Goal: Answer question/provide support: Share knowledge or assist other users

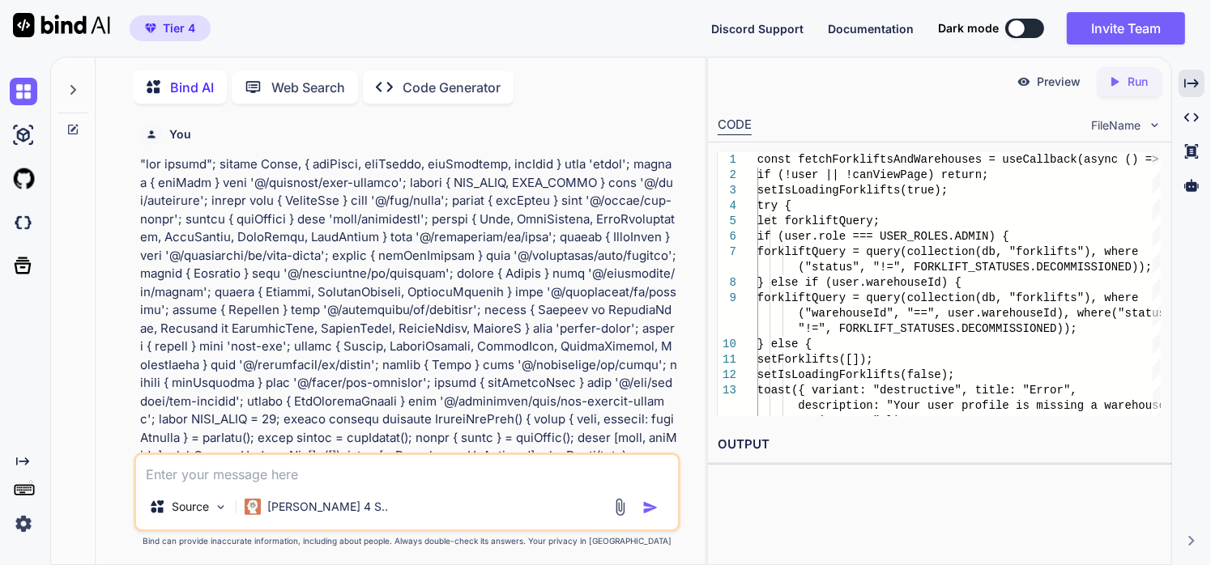
scroll to position [189566, 0]
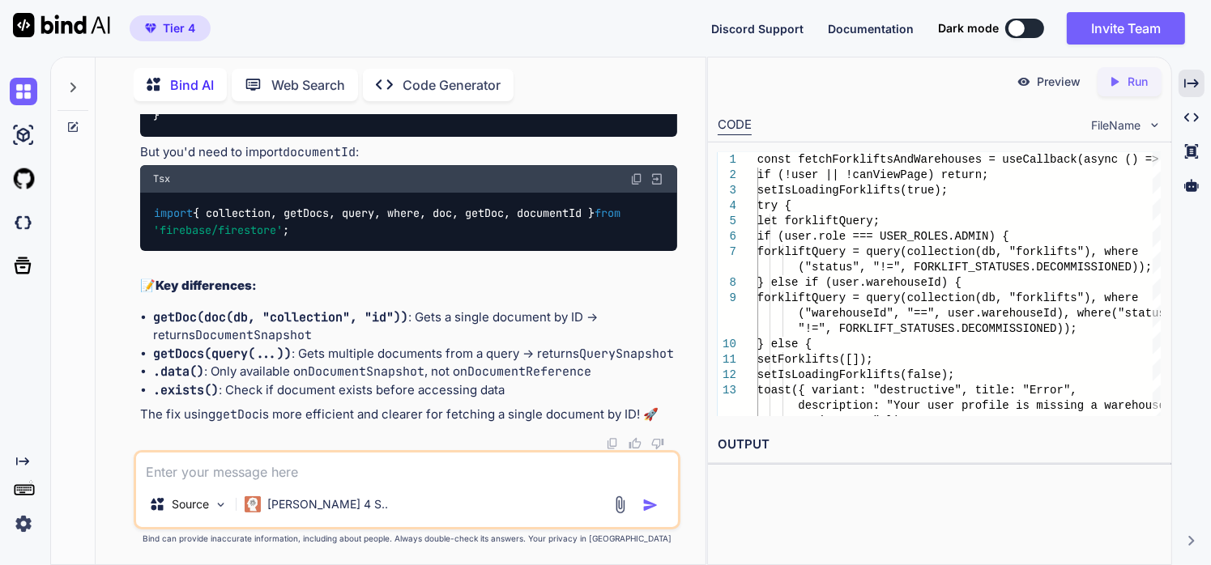
click at [248, 478] on textarea at bounding box center [407, 467] width 543 height 29
click at [647, 480] on textarea "the date picker is set to an specific date, but it pulls data from other dates …" at bounding box center [407, 467] width 543 height 29
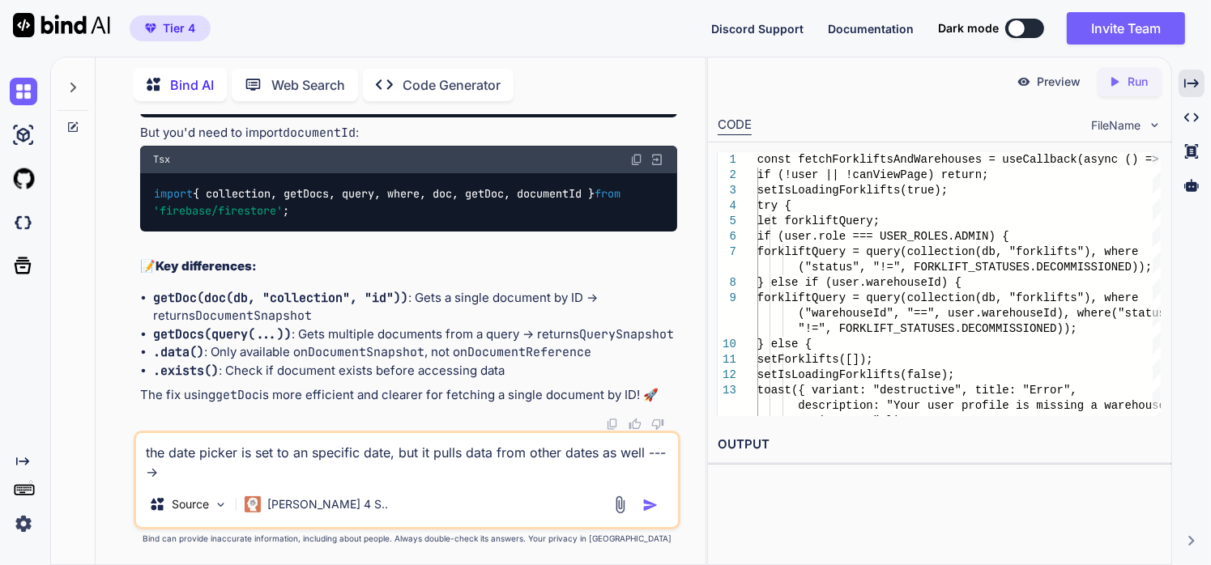
paste textarea ""use client"; import React, { useState, useEffect, useCallback, useMemo } from …"
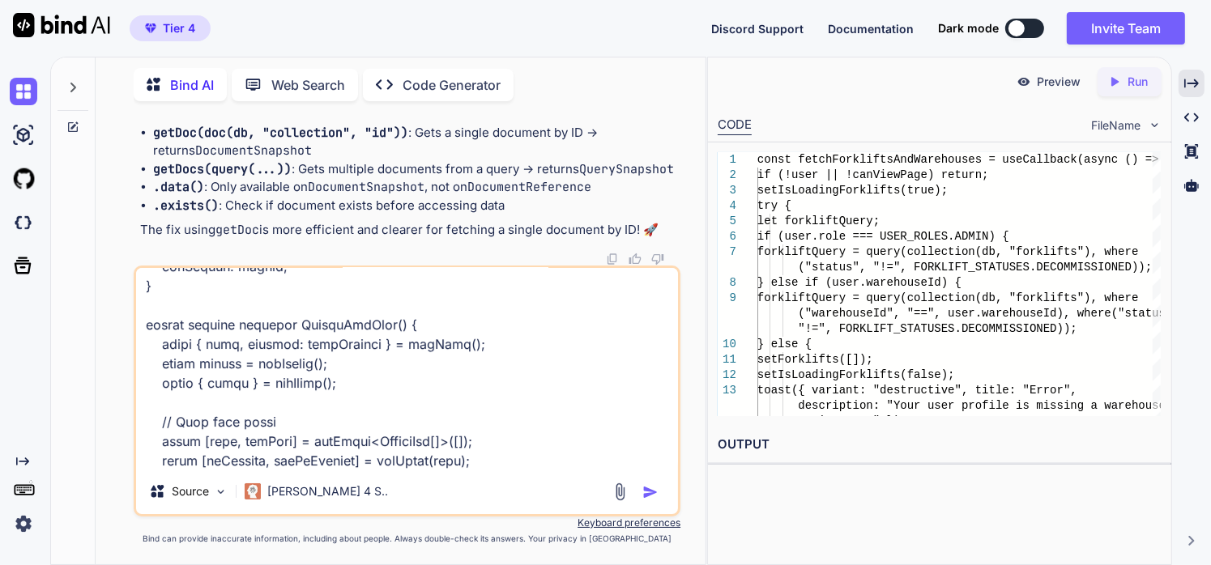
scroll to position [0, 0]
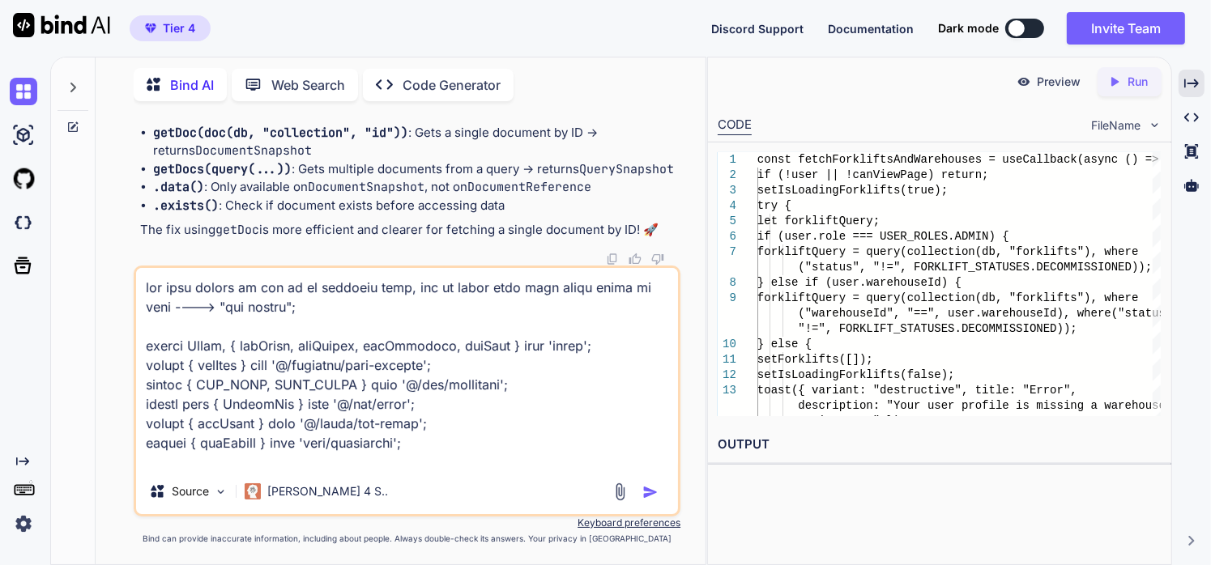
click at [143, 287] on textarea at bounding box center [407, 368] width 543 height 201
drag, startPoint x: 142, startPoint y: 287, endPoint x: 87, endPoint y: 289, distance: 54.3
click at [87, 289] on div at bounding box center [73, 309] width 45 height 509
click at [194, 290] on textarea at bounding box center [407, 368] width 543 height 201
type textarea "the logs page... the date picker is set to an specific date, but it pulls data …"
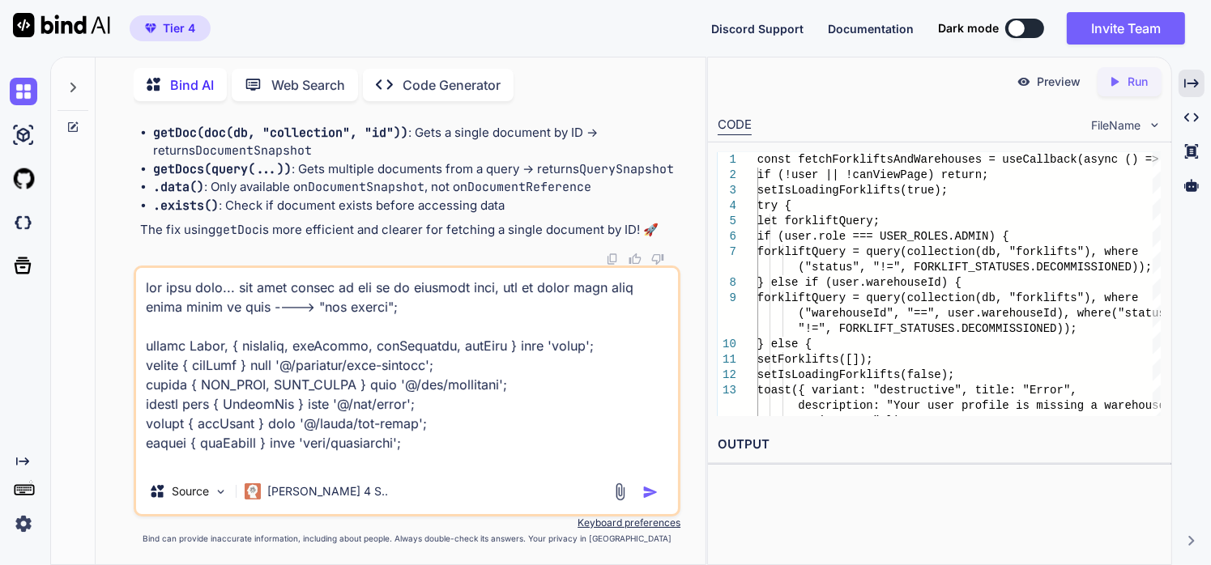
click at [645, 488] on img "button" at bounding box center [650, 492] width 16 height 16
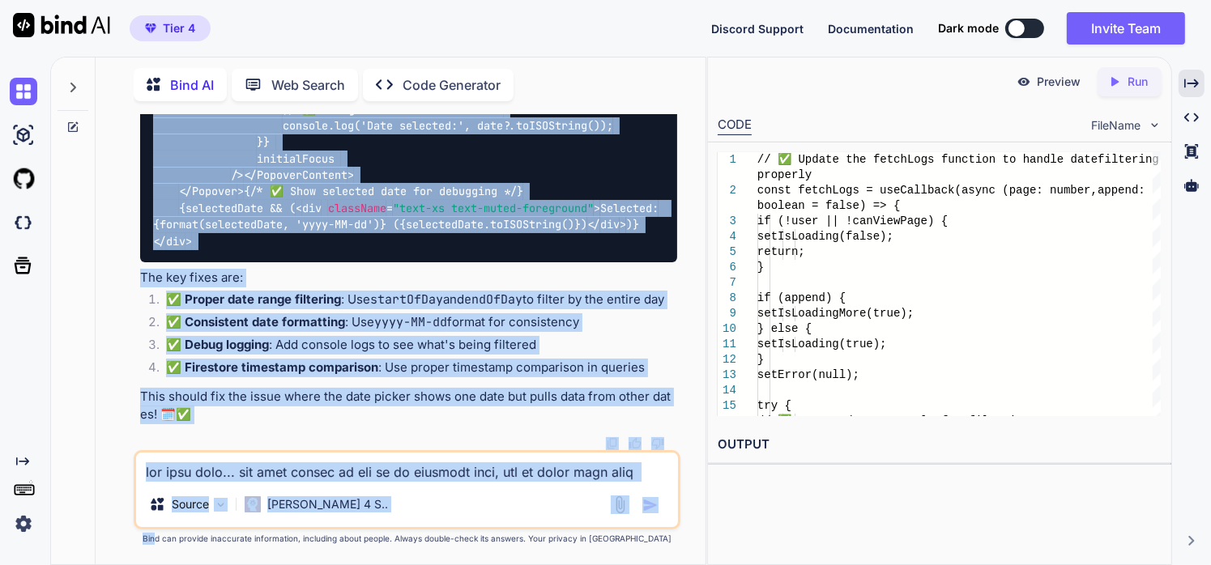
scroll to position [197770, 0]
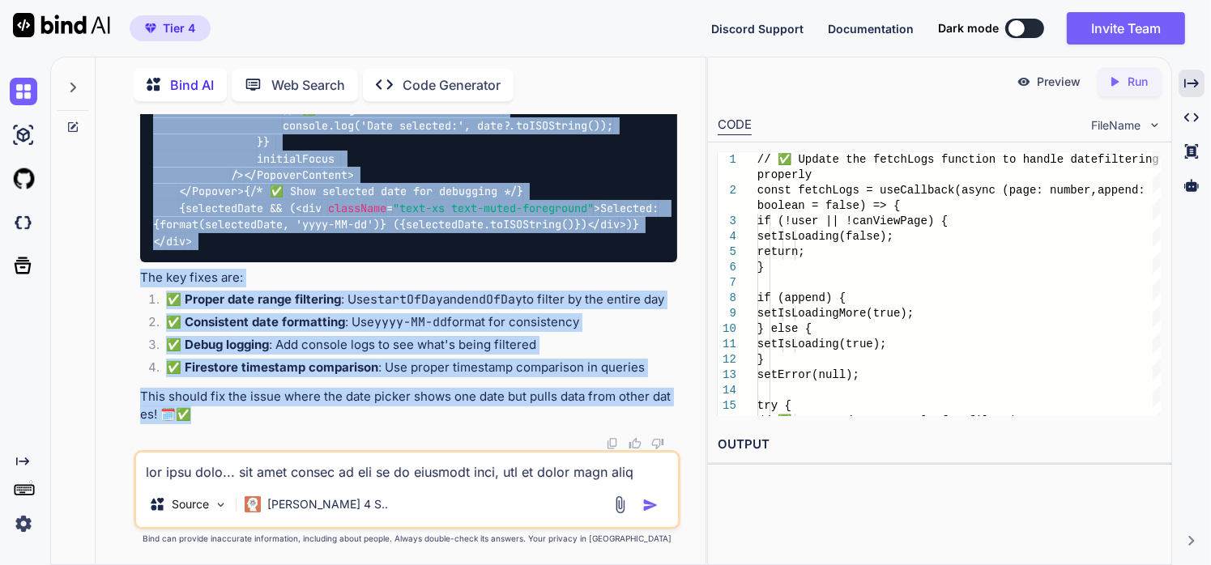
drag, startPoint x: 140, startPoint y: 243, endPoint x: 224, endPoint y: 408, distance: 185.1
copy div "Lor ipsum do sita cons adip elitseddo ei tempor inc utlabore etd magn aliqu eni…"
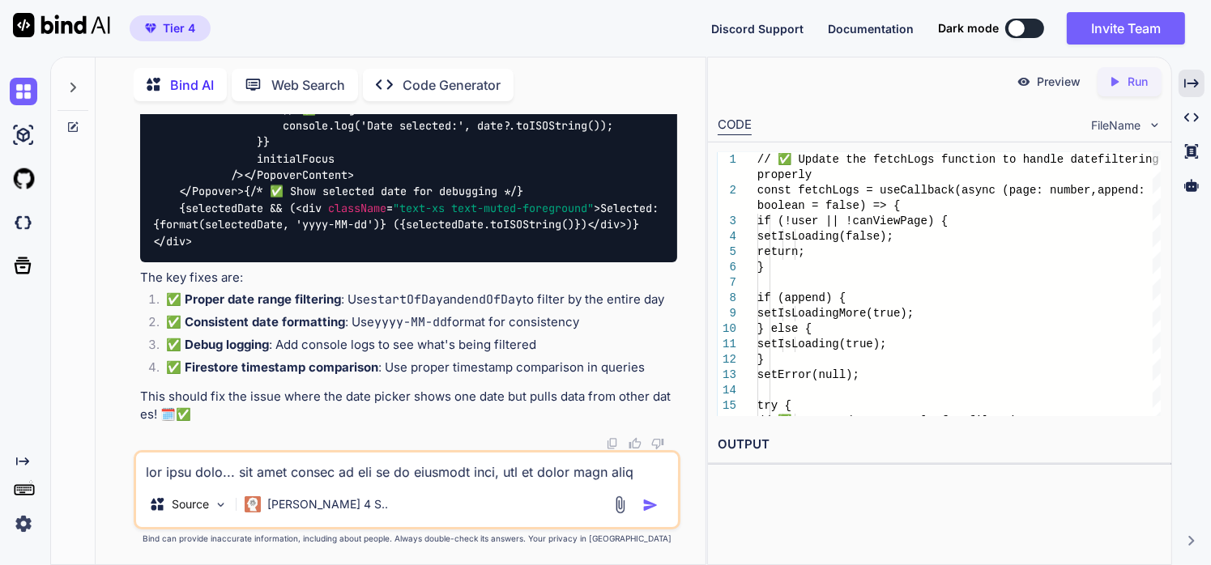
click at [359, 466] on textarea at bounding box center [407, 467] width 543 height 29
paste textarea "Thank you for your patience and for providing the image, which clearly illustra…"
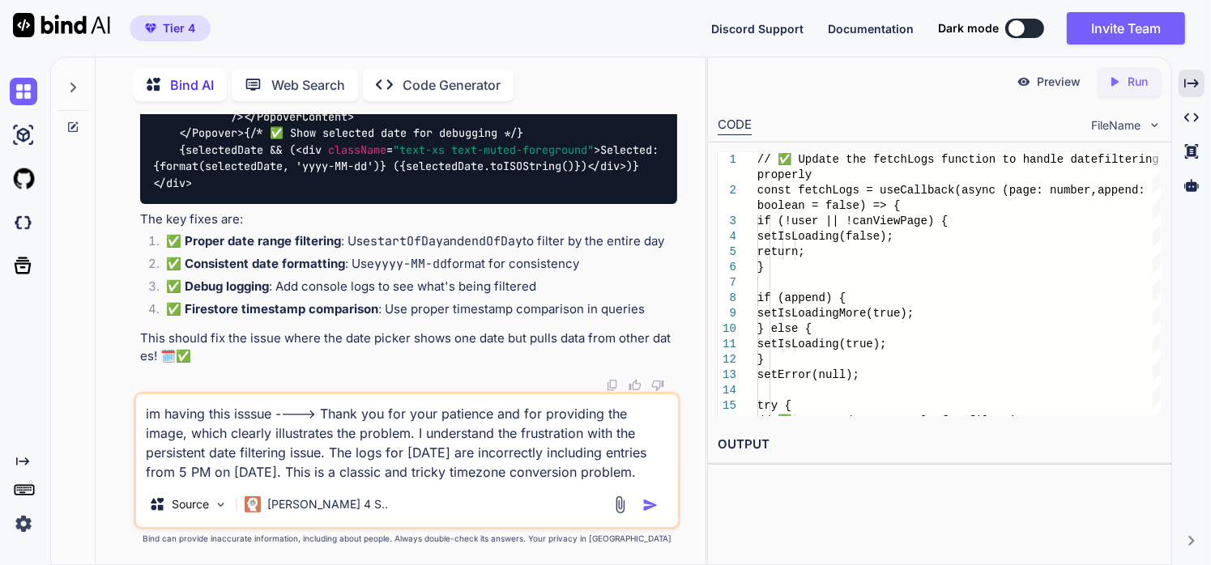
type textarea "im having this isssue ----> Thank you for your patience and for providing the i…"
click at [656, 509] on img "button" at bounding box center [650, 505] width 16 height 16
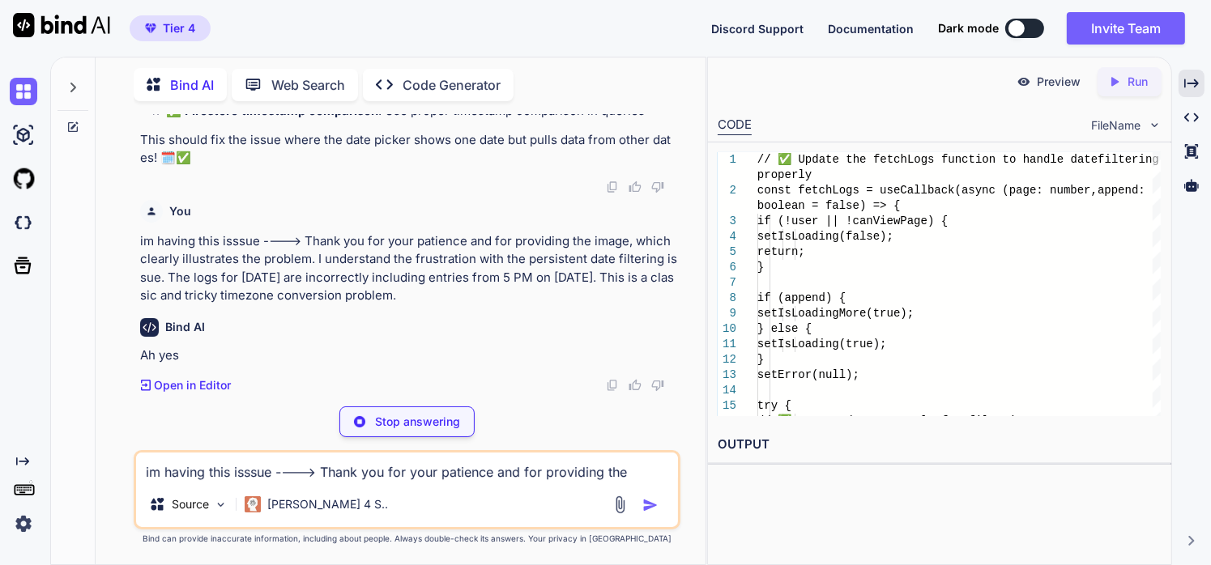
scroll to position [197996, 0]
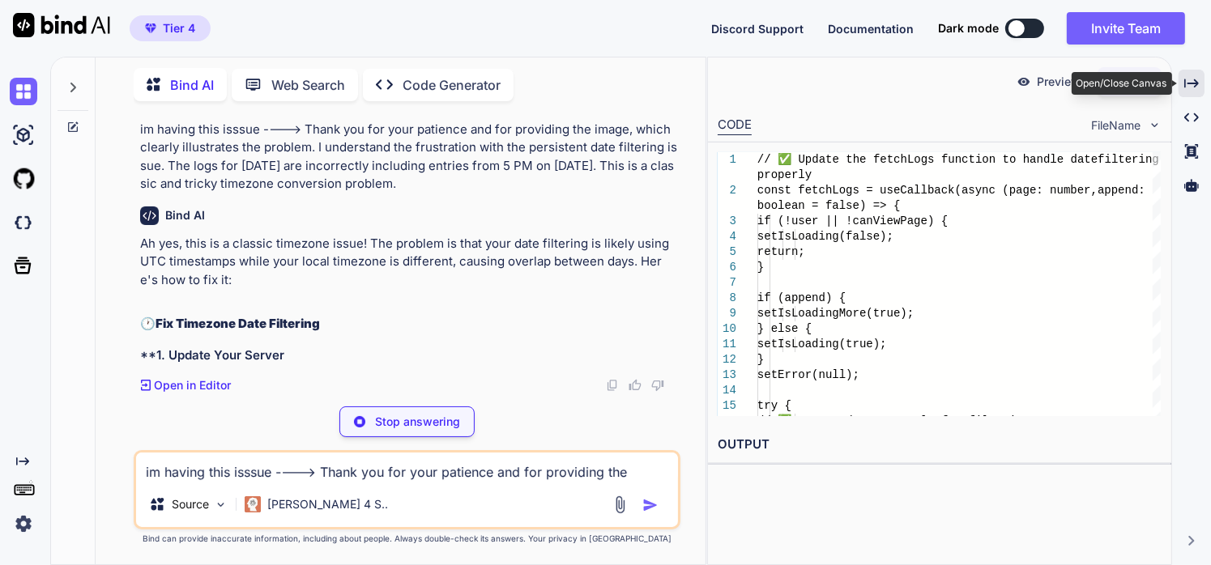
click at [1190, 80] on icon "Created with Pixso." at bounding box center [1191, 83] width 15 height 15
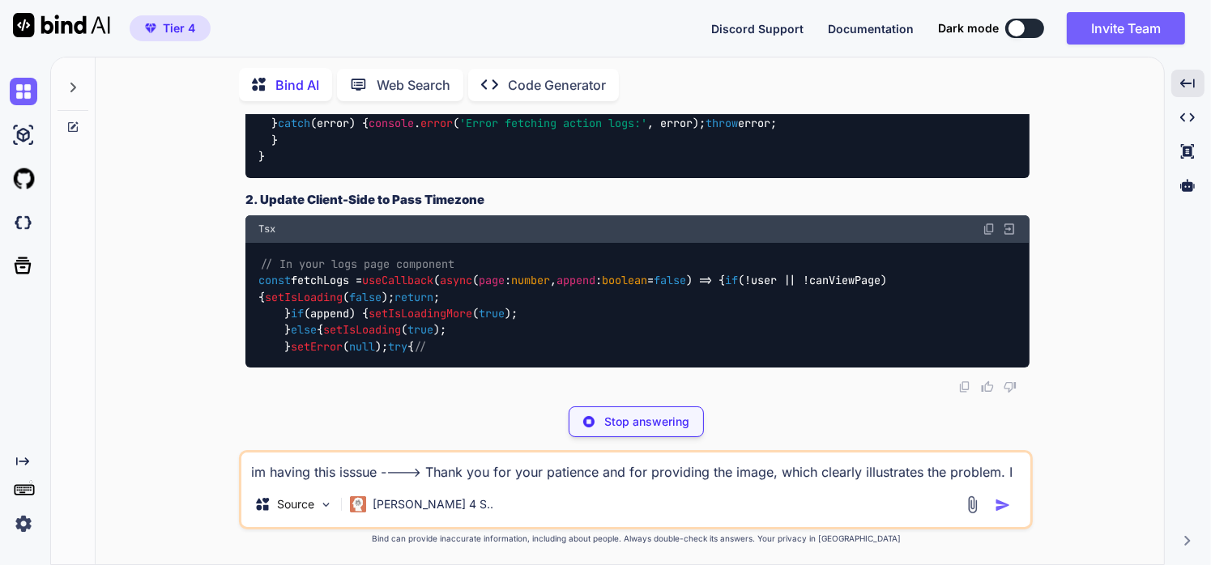
scroll to position [174782, 0]
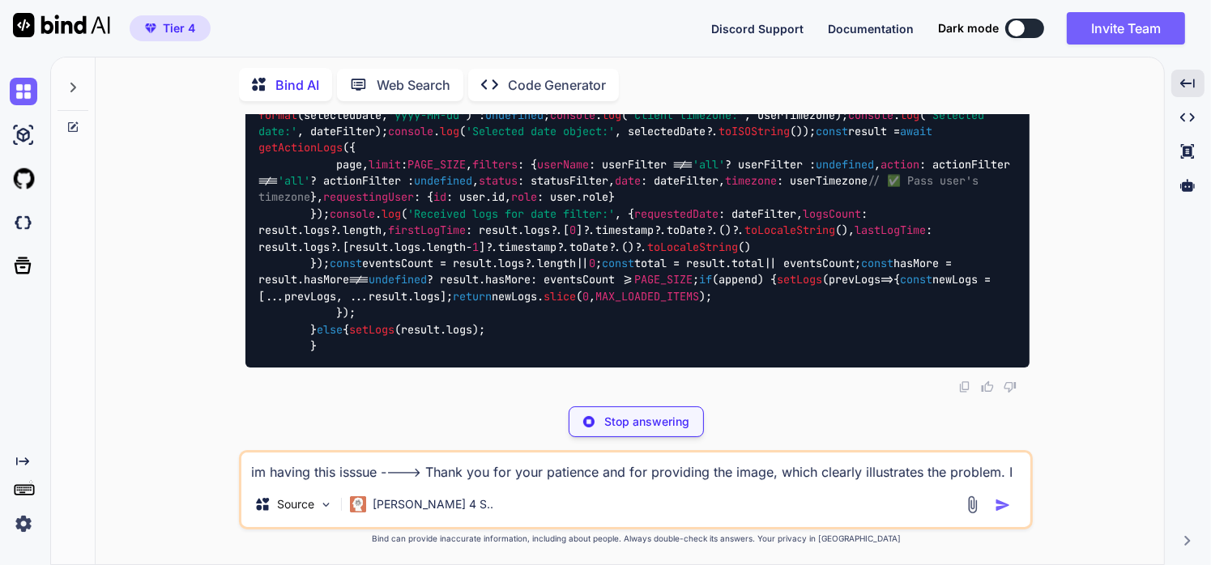
drag, startPoint x: 266, startPoint y: 116, endPoint x: 276, endPoint y: 120, distance: 11.3
click at [276, 120] on div "You Bind AI I can see that the analytics card is indeed missing from your logs …" at bounding box center [637, 253] width 790 height 279
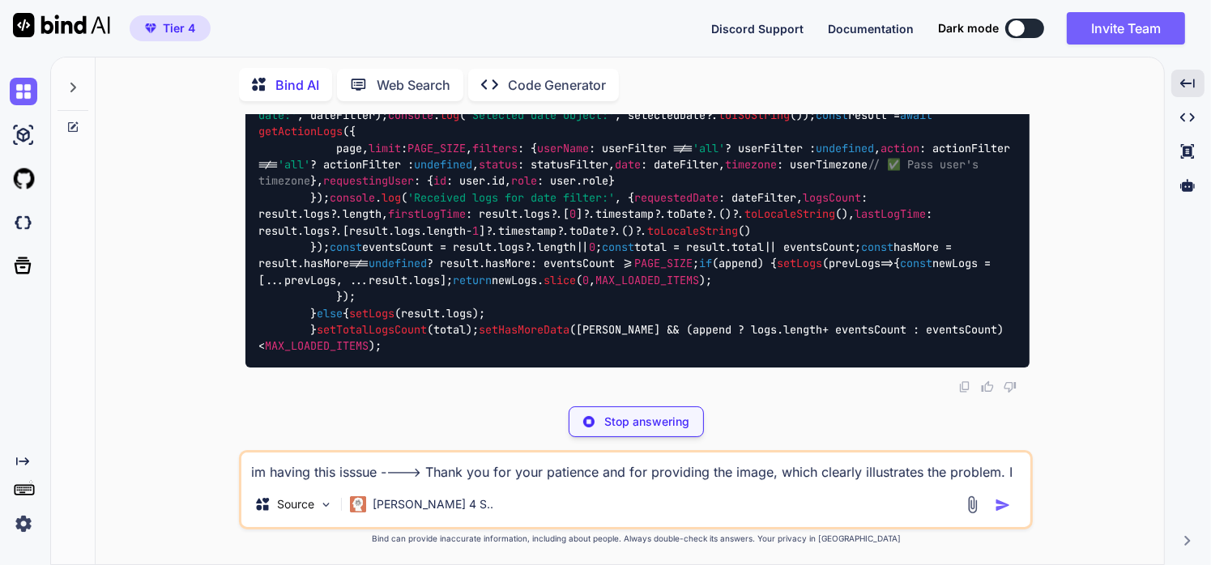
scroll to position [174743, 0]
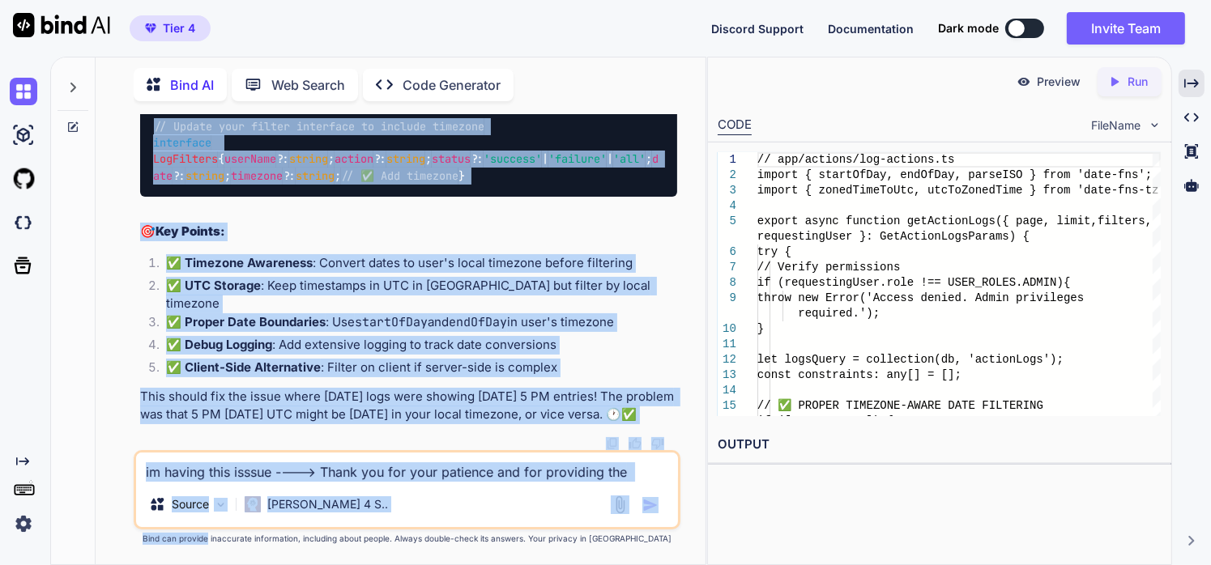
scroll to position [203407, 0]
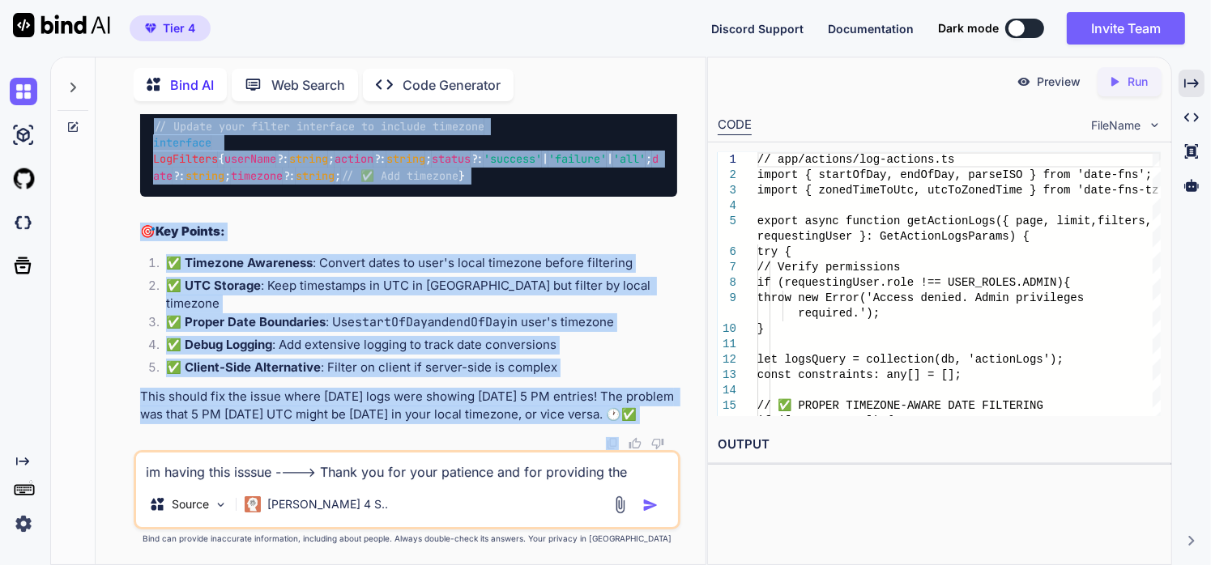
drag, startPoint x: 139, startPoint y: 178, endPoint x: 289, endPoint y: 441, distance: 302.1
copy div "🕐 Lor Ipsumdol Sita Consectet 5. Adipis Elit Seddoe Tempor inci Utlabo Etdolore…"
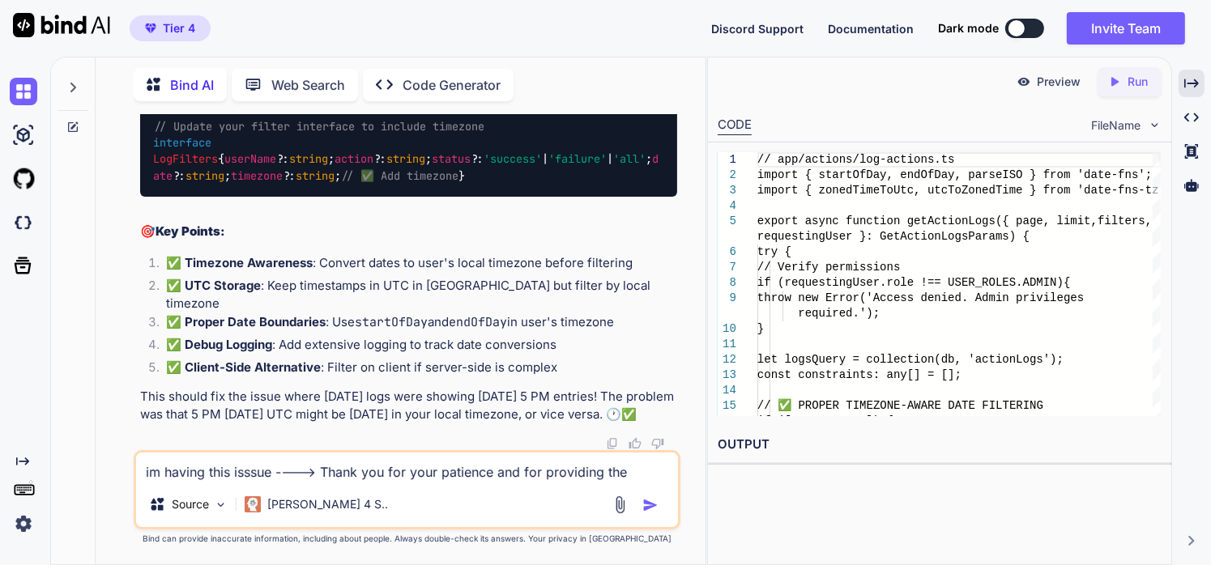
click at [282, 478] on textarea "im having this isssue ----> Thank you for your patience and for providing the i…" at bounding box center [407, 467] width 543 height 29
paste textarea "TypeError: (0 , date_fns_tz__WEBPACK_IMPORTED_MODULE_5__.zonedTimeToUtc) is not…"
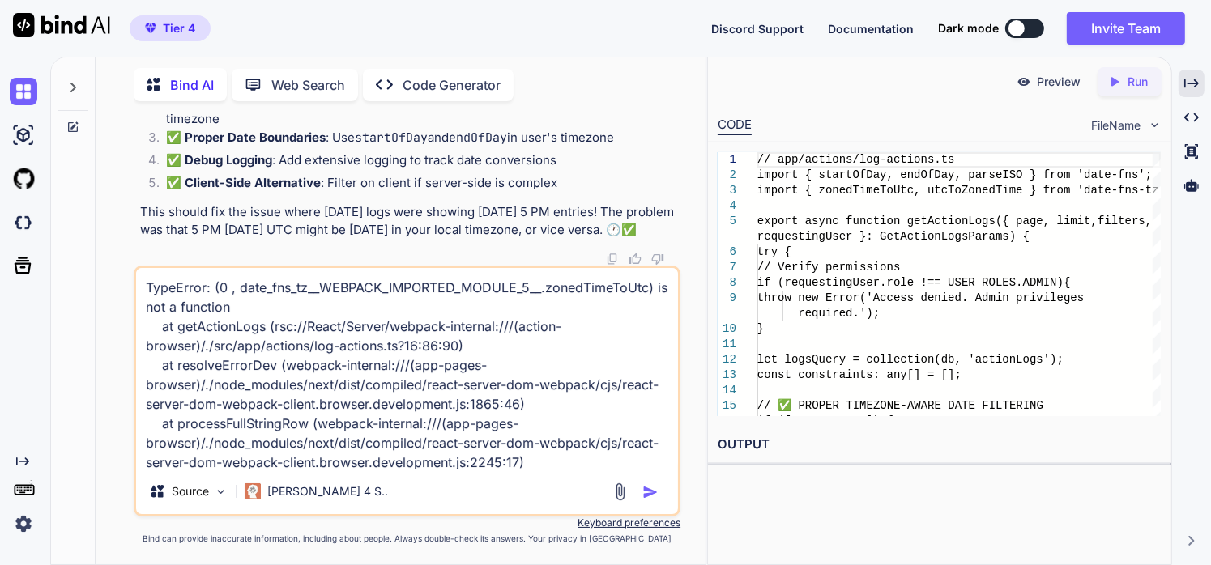
scroll to position [118, 0]
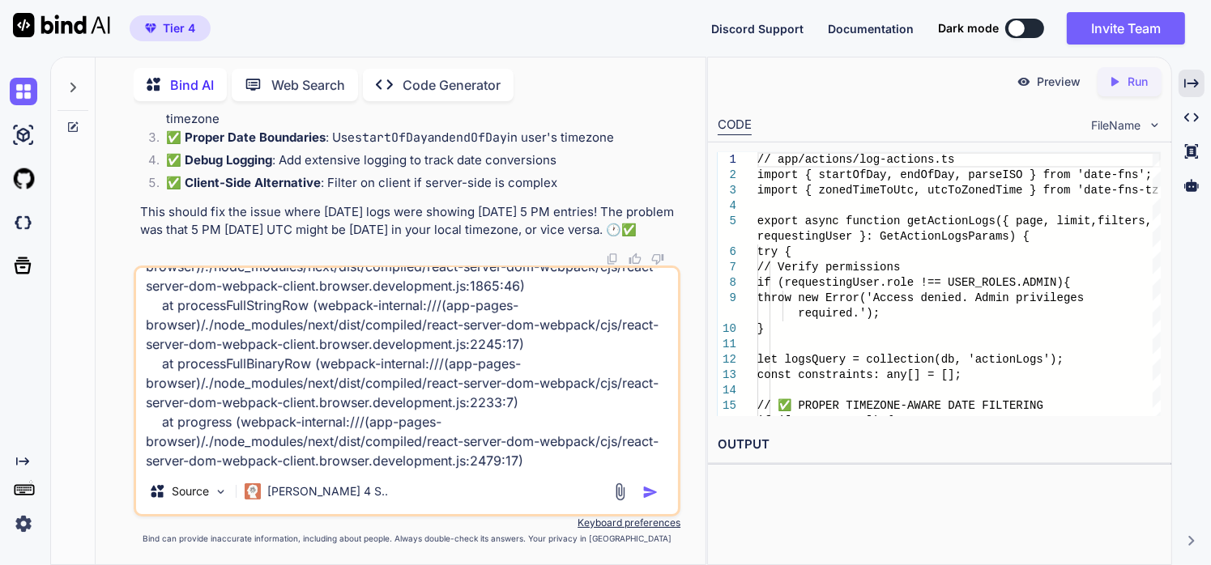
type textarea "TypeError: (0 , date_fns_tz__WEBPACK_IMPORTED_MODULE_5__.zonedTimeToUtc) is not…"
click at [650, 490] on img "button" at bounding box center [650, 492] width 16 height 16
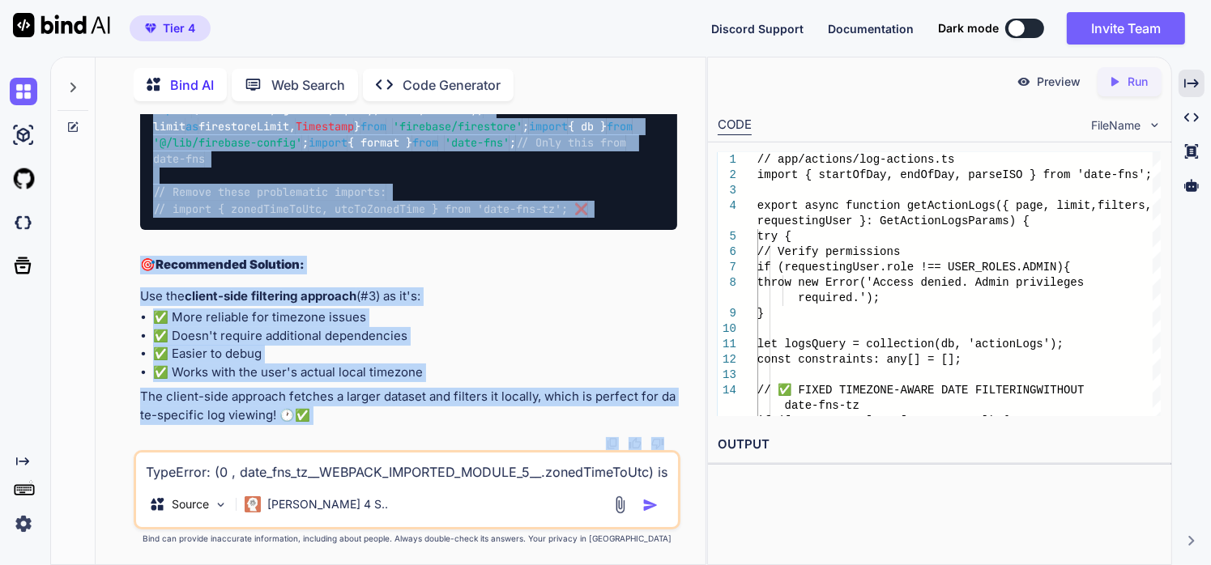
scroll to position [209943, 0]
drag, startPoint x: 139, startPoint y: 313, endPoint x: 311, endPoint y: 420, distance: 202.7
copy div "Lor ipsum dolorsita cons adipiScinGeLit se doe tempo incididu utlaboree. Dolo m…"
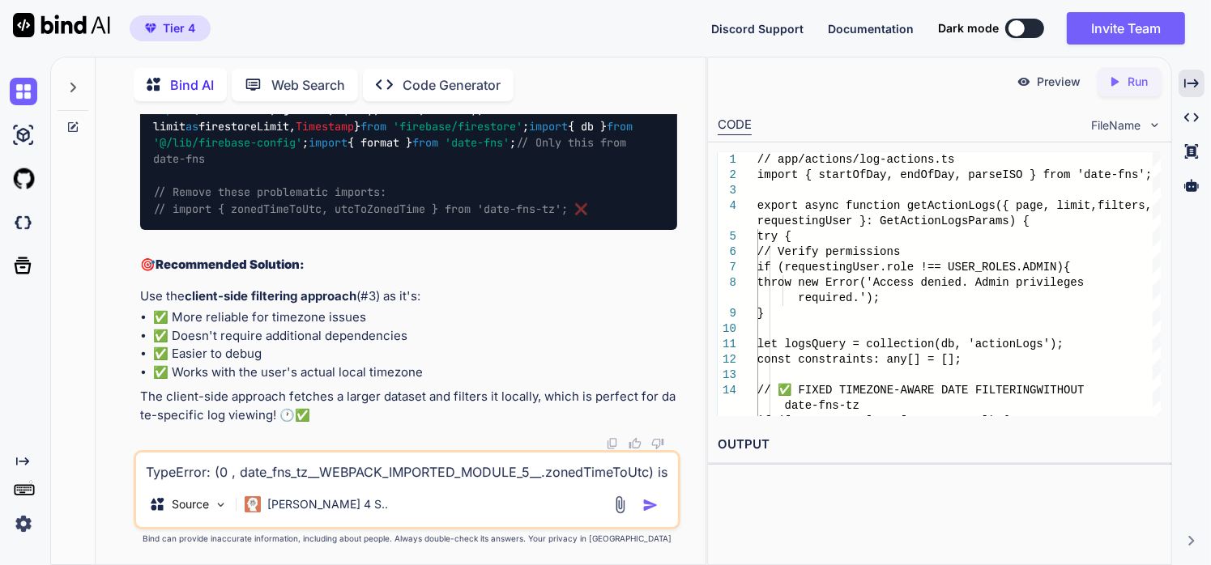
click at [375, 469] on textarea "TypeError: (0 , date_fns_tz__WEBPACK_IMPORTED_MODULE_5__.zonedTimeToUtc) is not…" at bounding box center [407, 467] width 543 height 29
type textarea "still showing dates from the prior dates"
click at [649, 507] on img "button" at bounding box center [650, 505] width 16 height 16
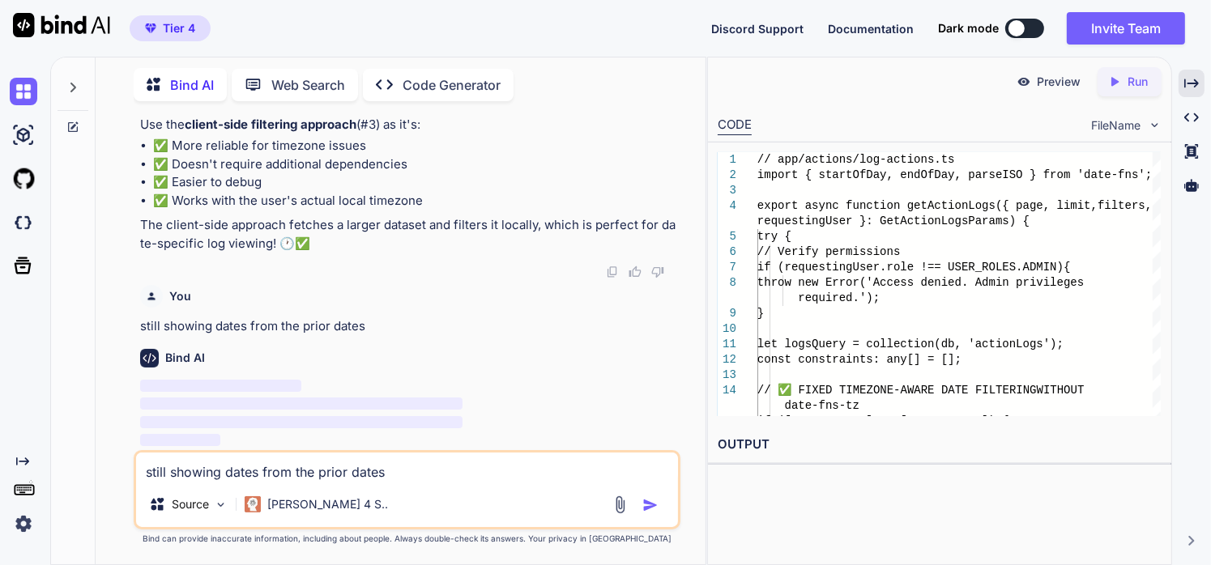
scroll to position [210115, 0]
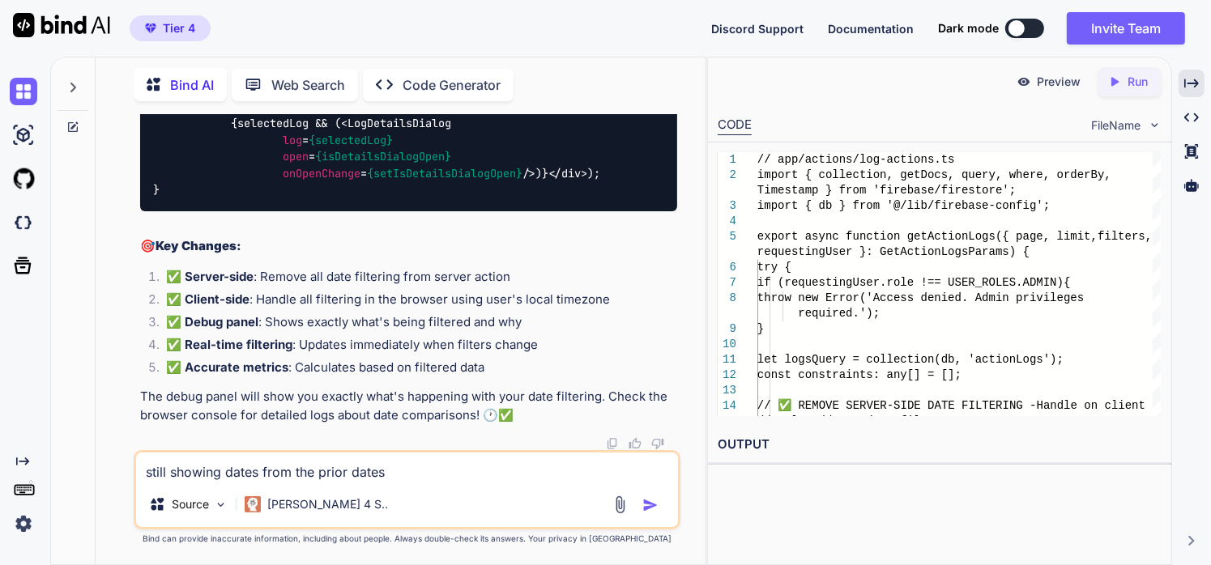
click at [227, 473] on textarea "still showing dates from the prior dates" at bounding box center [407, 467] width 543 height 29
paste textarea "'use server'; import { adminDB } from '@/lib/firebase-admin'; import { FieldVal…"
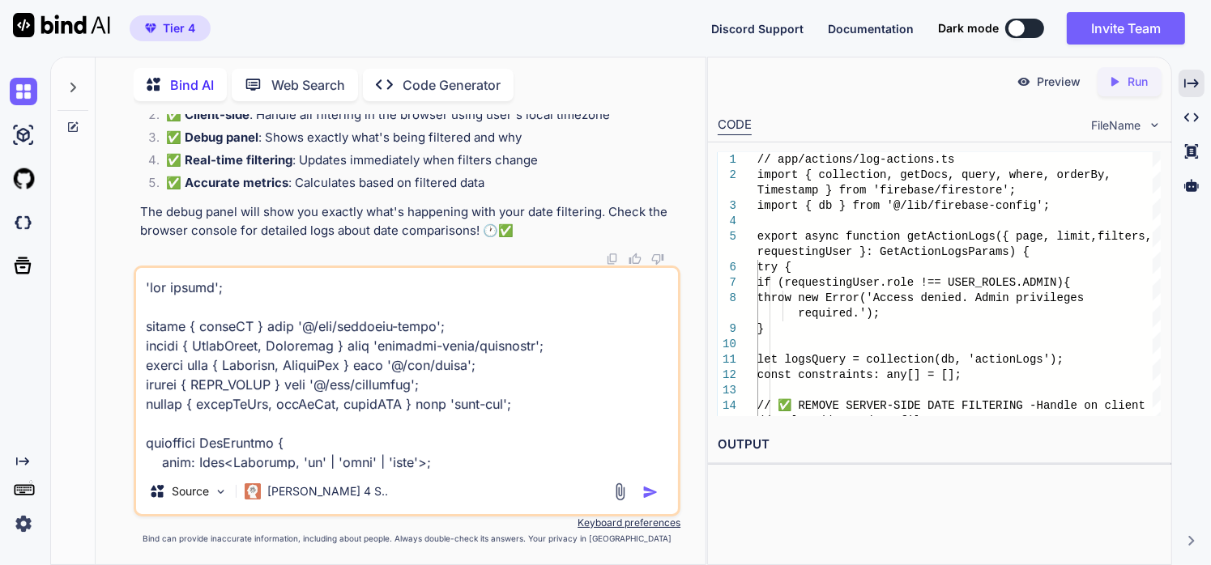
scroll to position [3306, 0]
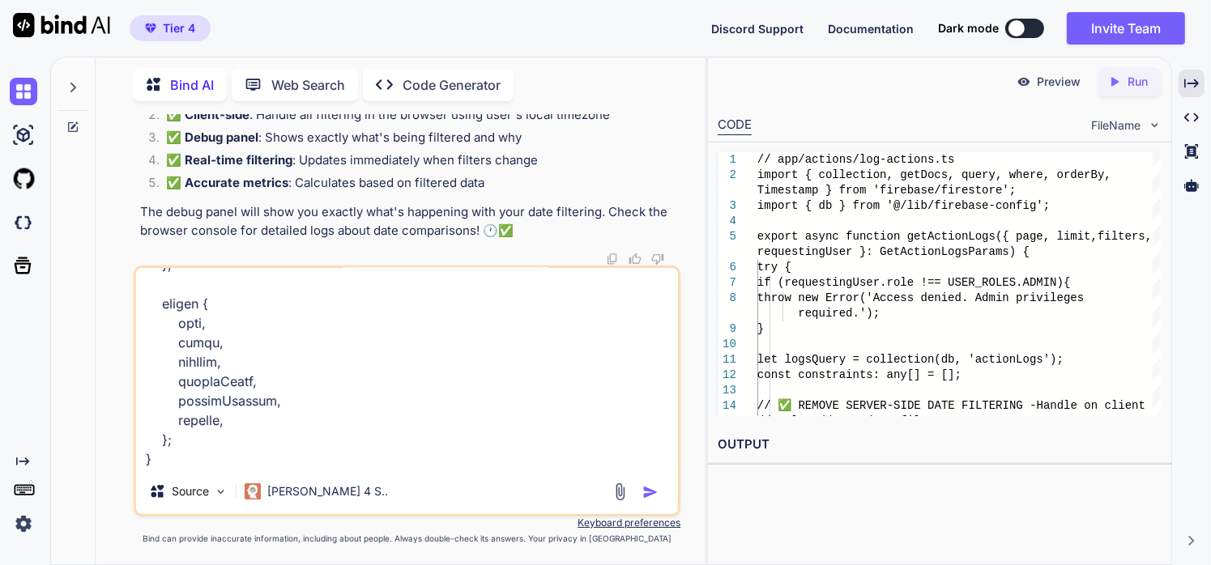
type textarea "'use server'; import { adminDB } from '@/lib/firebase-admin'; import { FieldVal…"
click at [651, 488] on img "button" at bounding box center [650, 492] width 16 height 16
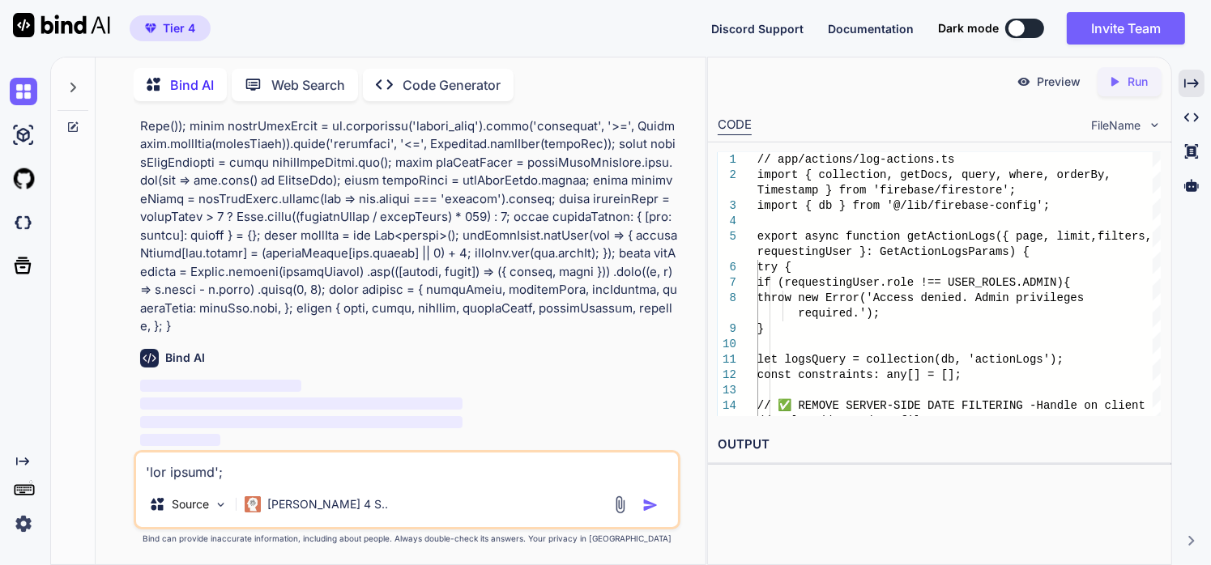
scroll to position [219407, 0]
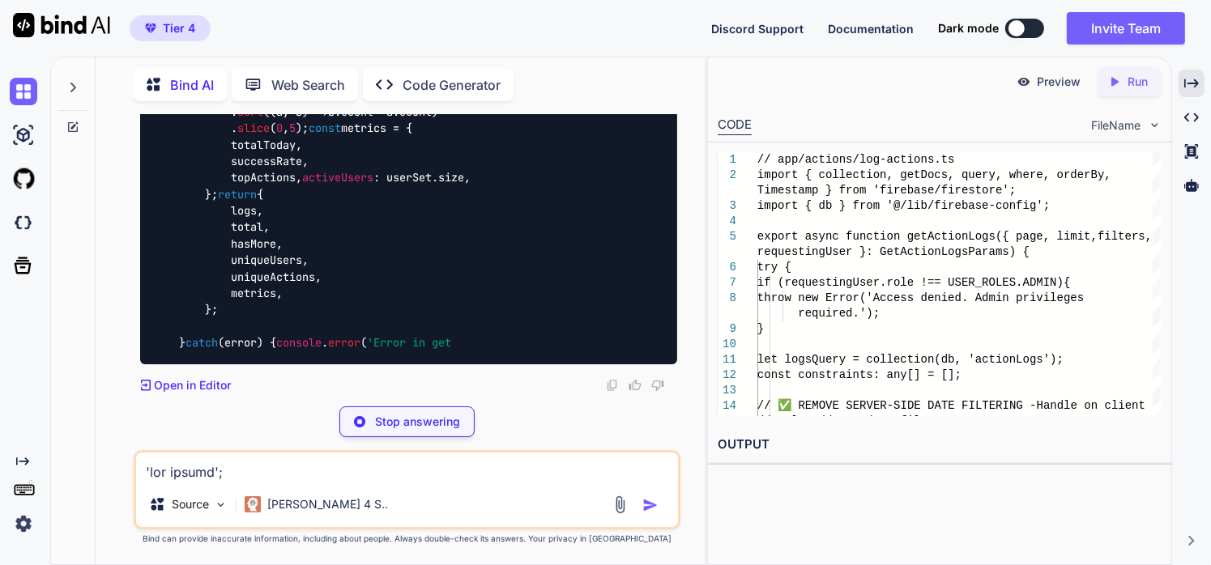
click at [244, 476] on textarea at bounding box center [407, 467] width 543 height 29
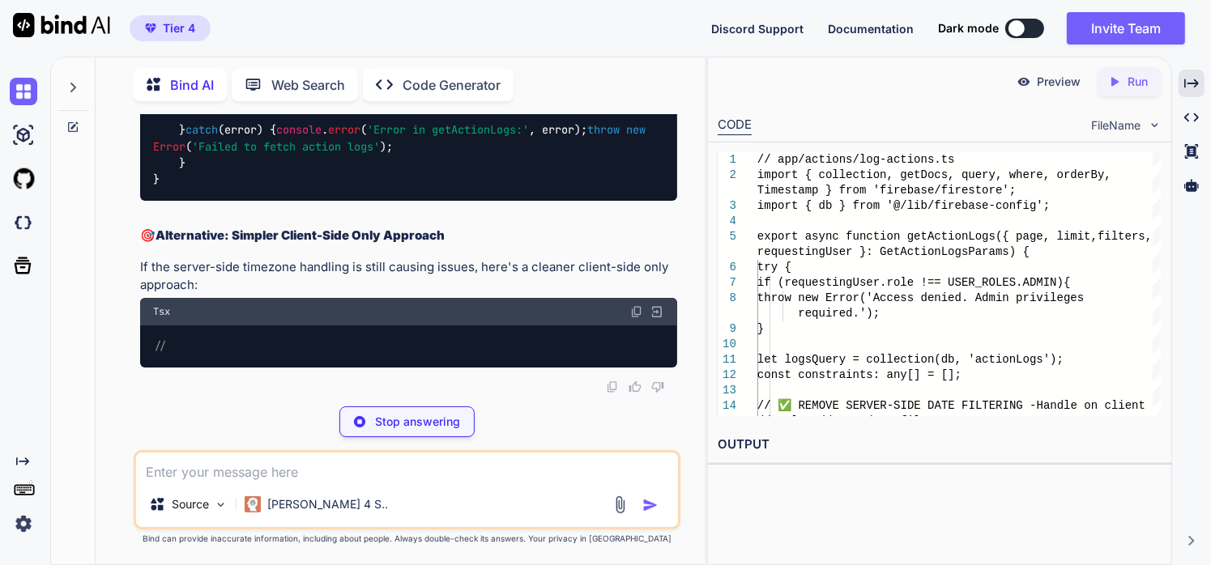
paste textarea ""use client"; import React, { useState, useEffect, useCallback, useMemo } from …"
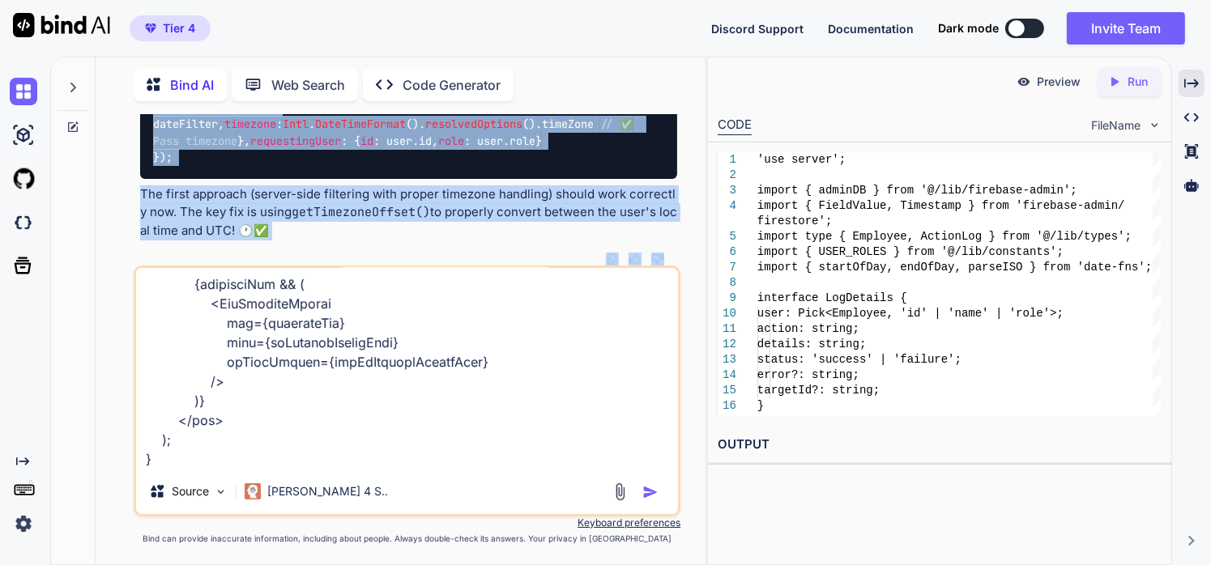
scroll to position [226526, 0]
drag, startPoint x: 139, startPoint y: 139, endPoint x: 315, endPoint y: 227, distance: 196.3
copy div "Loremip do sita consec adipis, E sed doe tem incid! Utl etdolor ma al eni adm'v…"
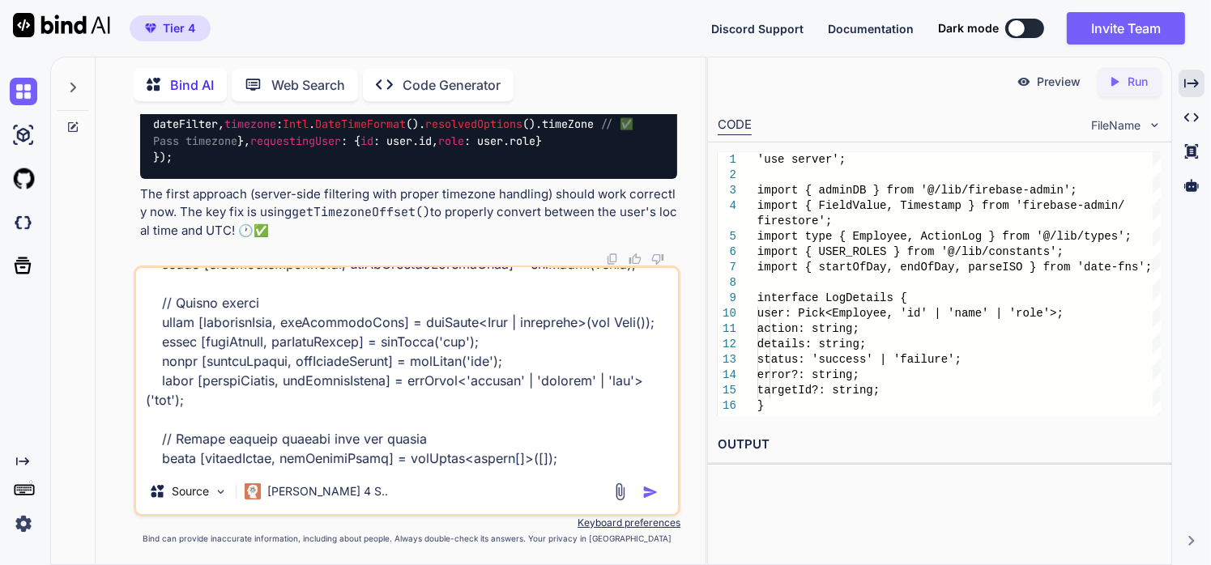
scroll to position [0, 0]
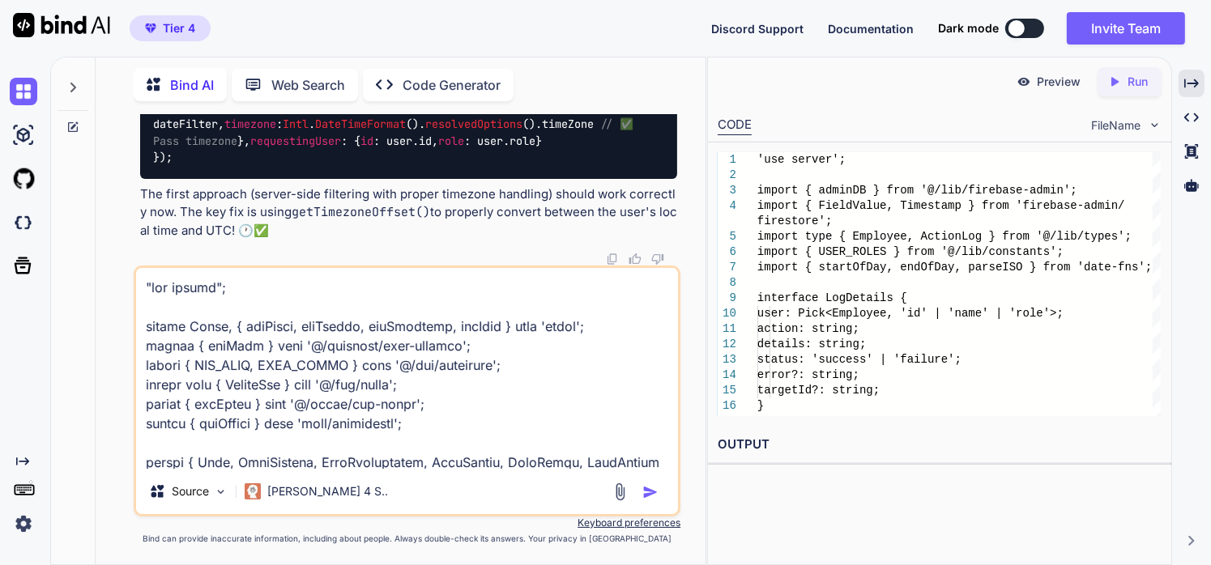
drag, startPoint x: 152, startPoint y: 446, endPoint x: 28, endPoint y: 32, distance: 432.2
click at [28, 32] on div "Tier 4 Discord Support Documentation Dark mode Invite Team Created with Pixso. …" at bounding box center [605, 282] width 1211 height 565
paste textarea "Error: Value for argument "seconds" is not a valid integer. at getActionLogs (r…"
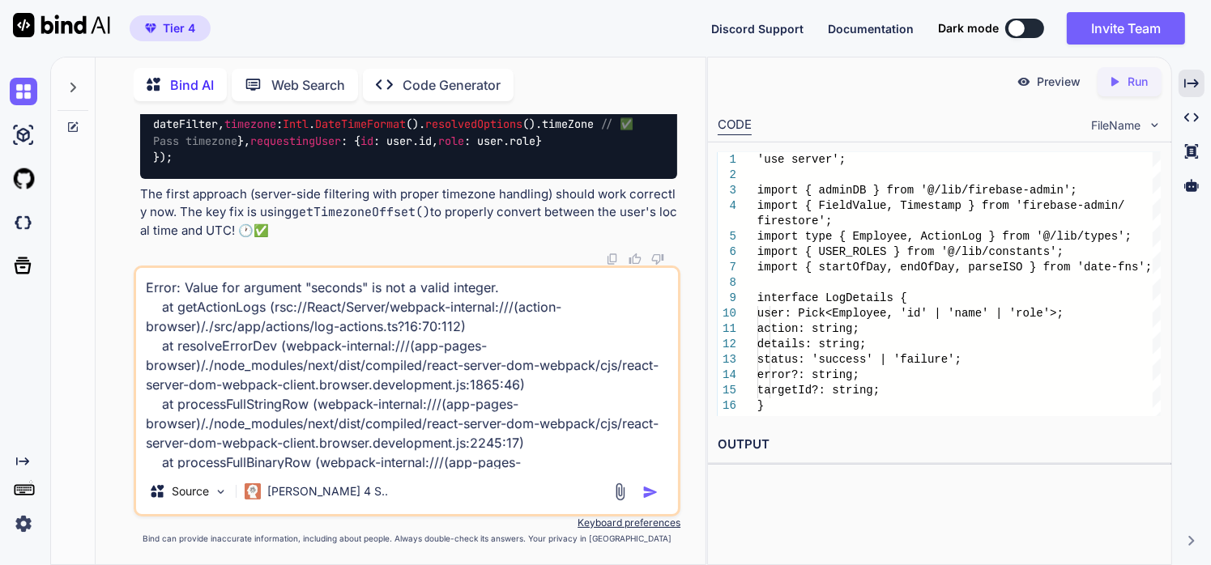
scroll to position [99, 0]
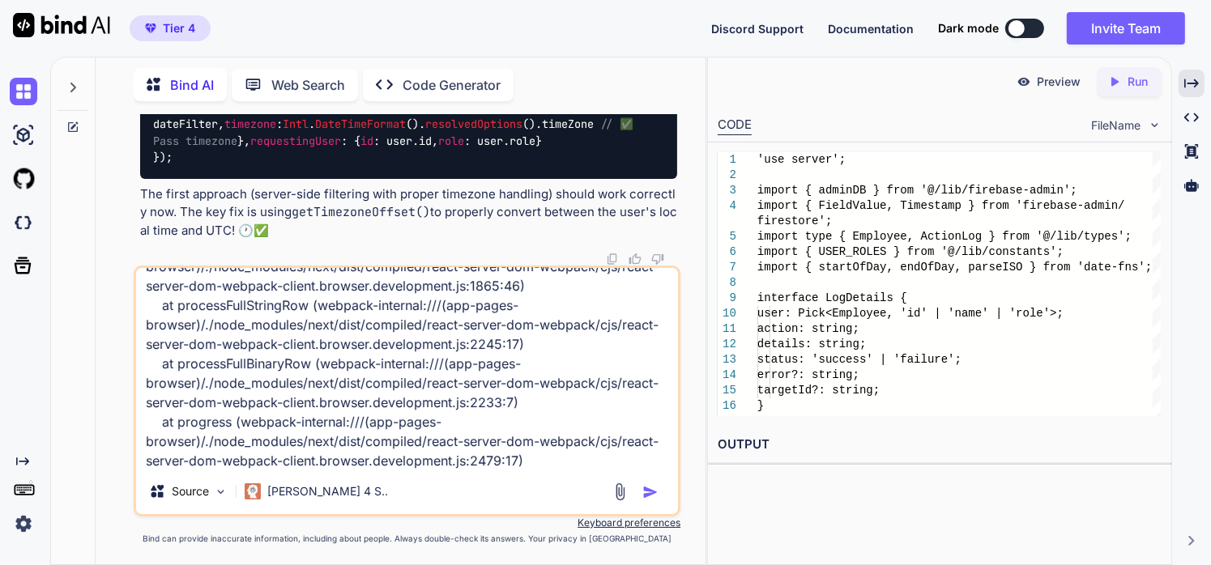
type textarea "Error: Value for argument "seconds" is not a valid integer. at getActionLogs (r…"
click at [656, 499] on img "button" at bounding box center [650, 492] width 16 height 16
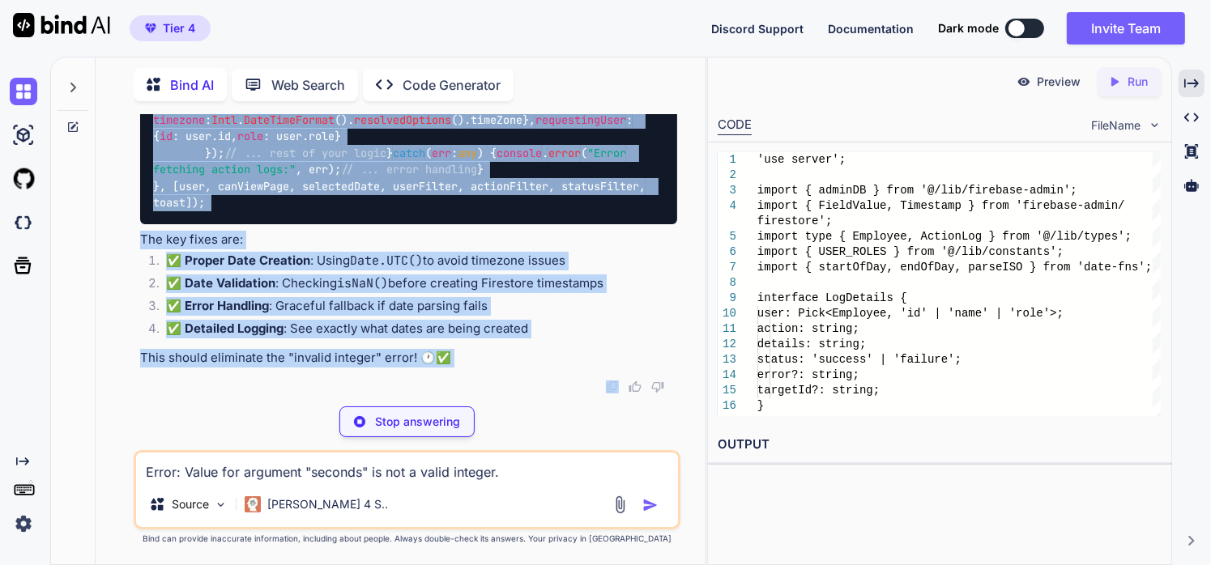
scroll to position [233598, 0]
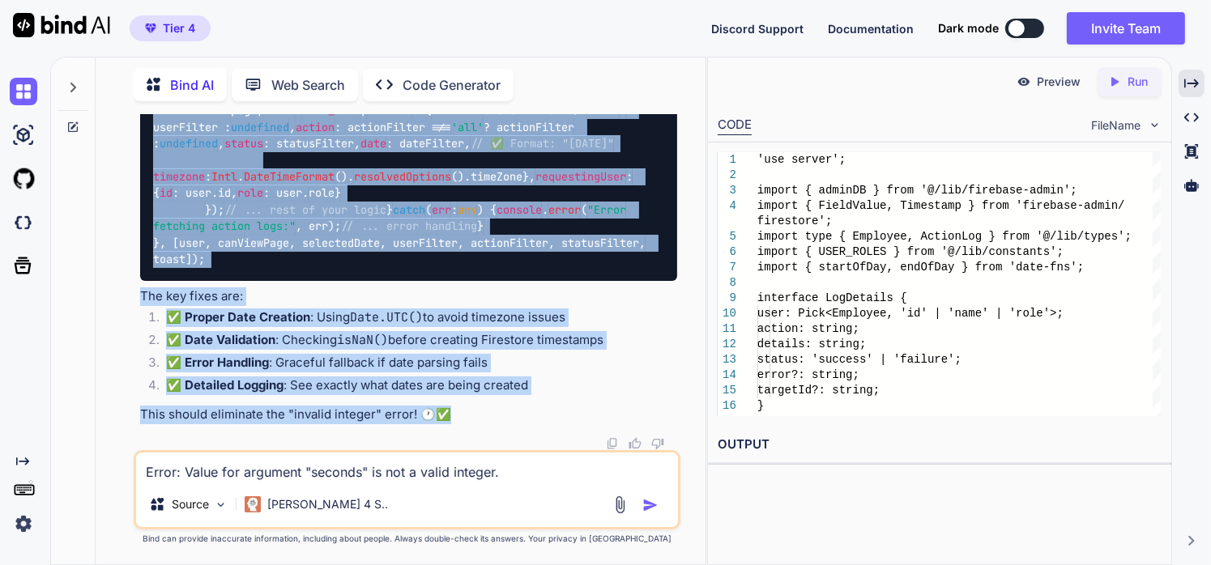
drag, startPoint x: 139, startPoint y: 188, endPoint x: 450, endPoint y: 418, distance: 386.8
copy div "Lor ipsum "Dolor sit ametcons 'adipisc' el sed d eiusm tempori" ut laboreetd ma…"
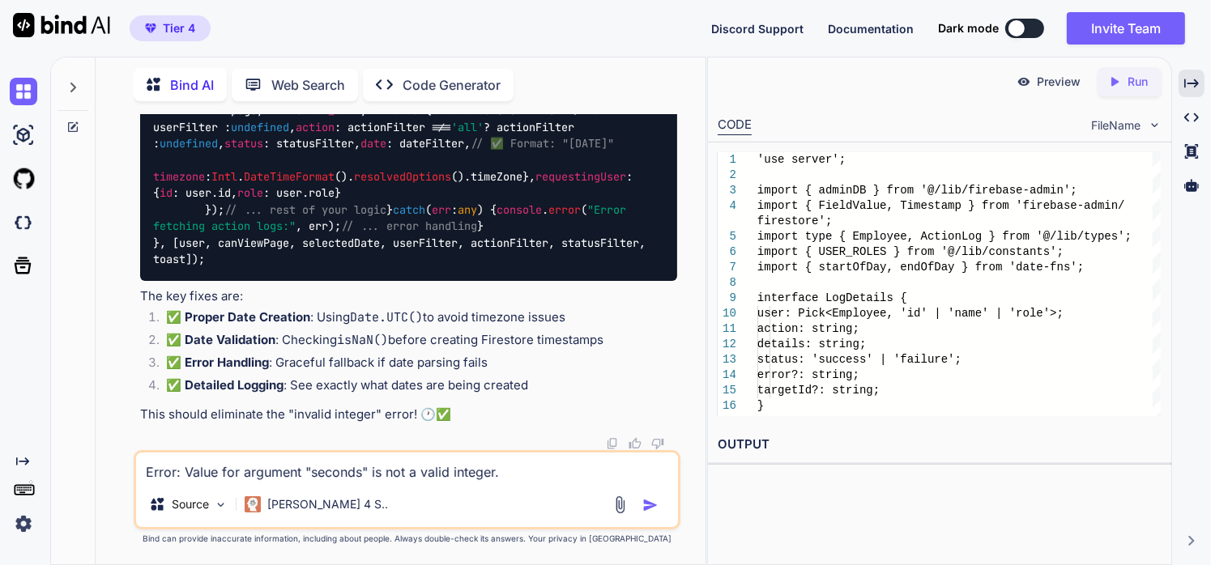
drag, startPoint x: 351, startPoint y: 456, endPoint x: 594, endPoint y: 463, distance: 243.0
click at [594, 463] on textarea "Error: Value for argument "seconds" is not a valid integer. at getActionLogs (r…" at bounding box center [407, 467] width 543 height 29
click at [624, 507] on img at bounding box center [620, 505] width 19 height 19
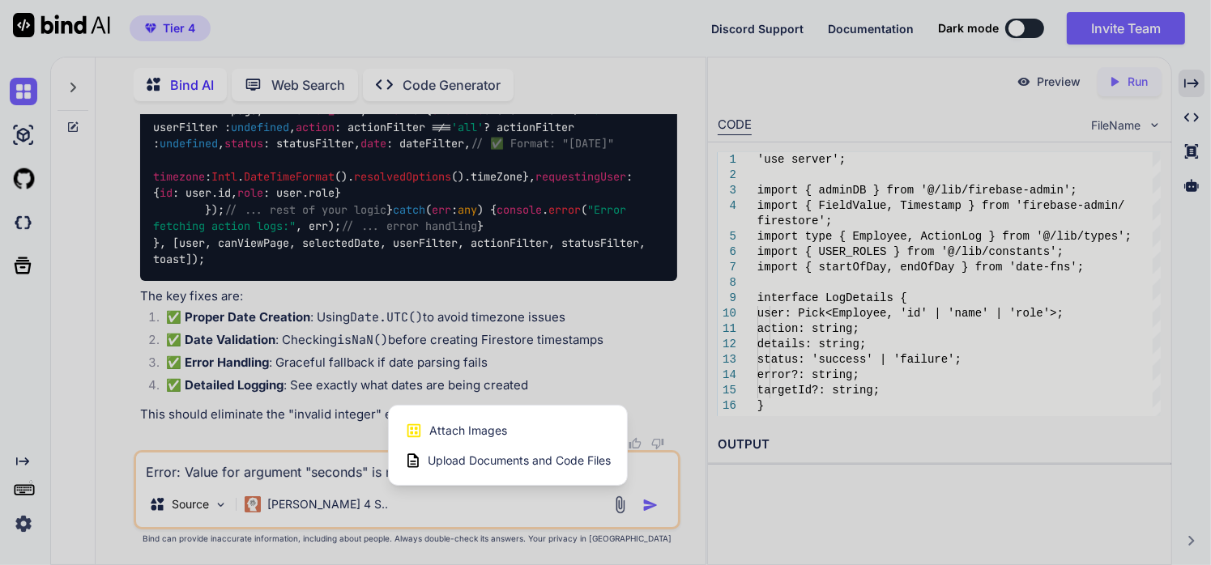
click at [479, 428] on span "Attach Images" at bounding box center [468, 431] width 78 height 16
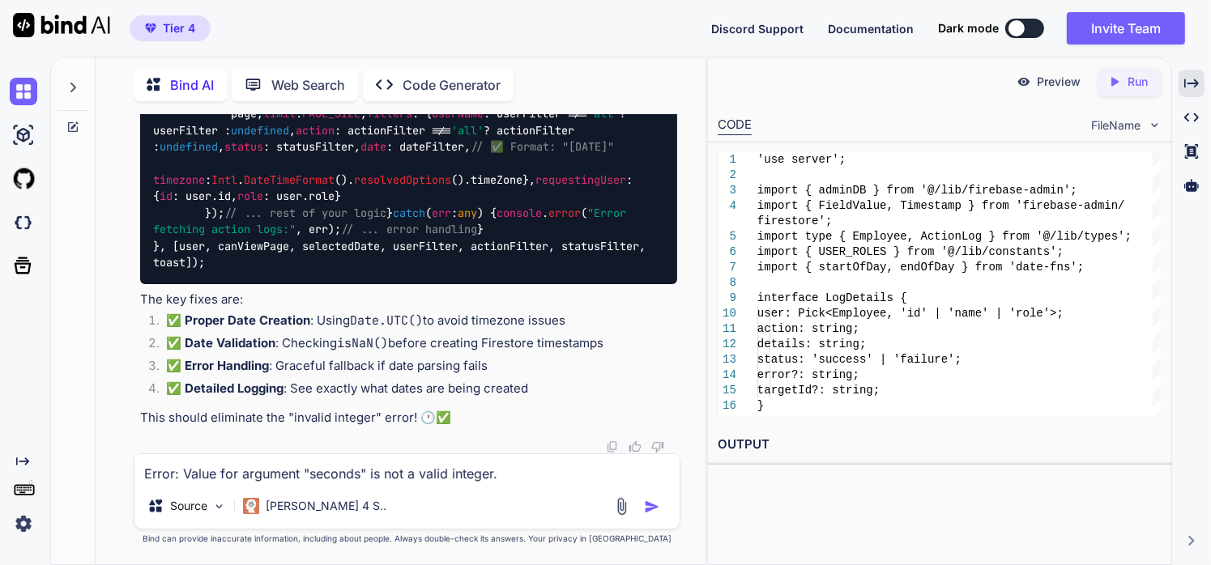
scroll to position [233596, 0]
type input "C:\fakepath\Screenshot [DATE] 153951.png"
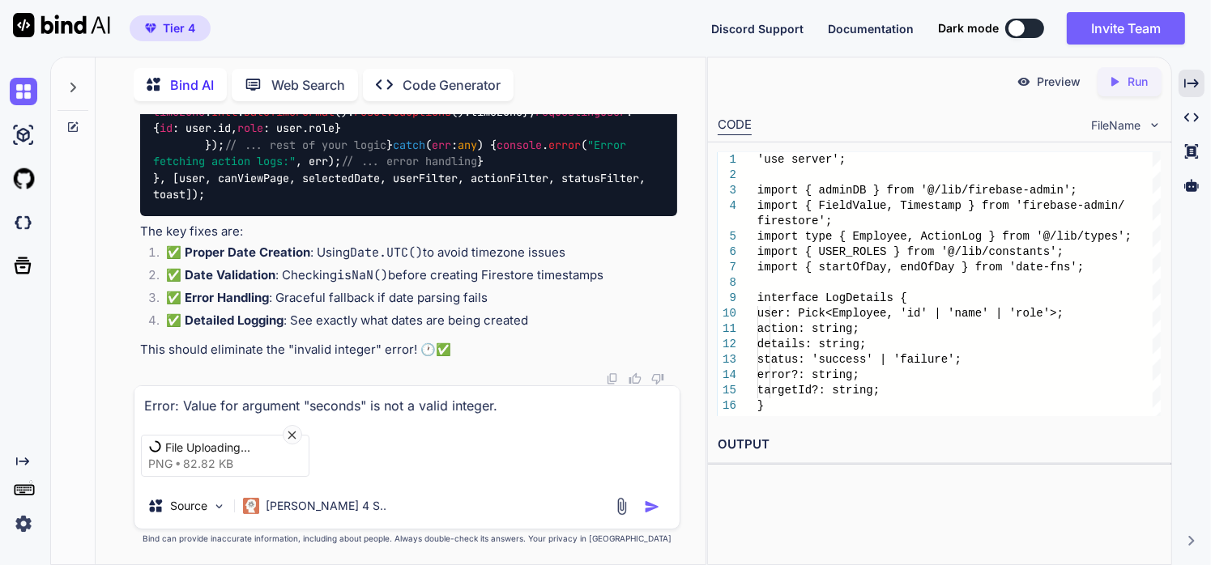
scroll to position [233655, 0]
click at [344, 407] on textarea "Error: Value for argument "seconds" is not a valid integer. at getActionLogs (r…" at bounding box center [407, 400] width 546 height 29
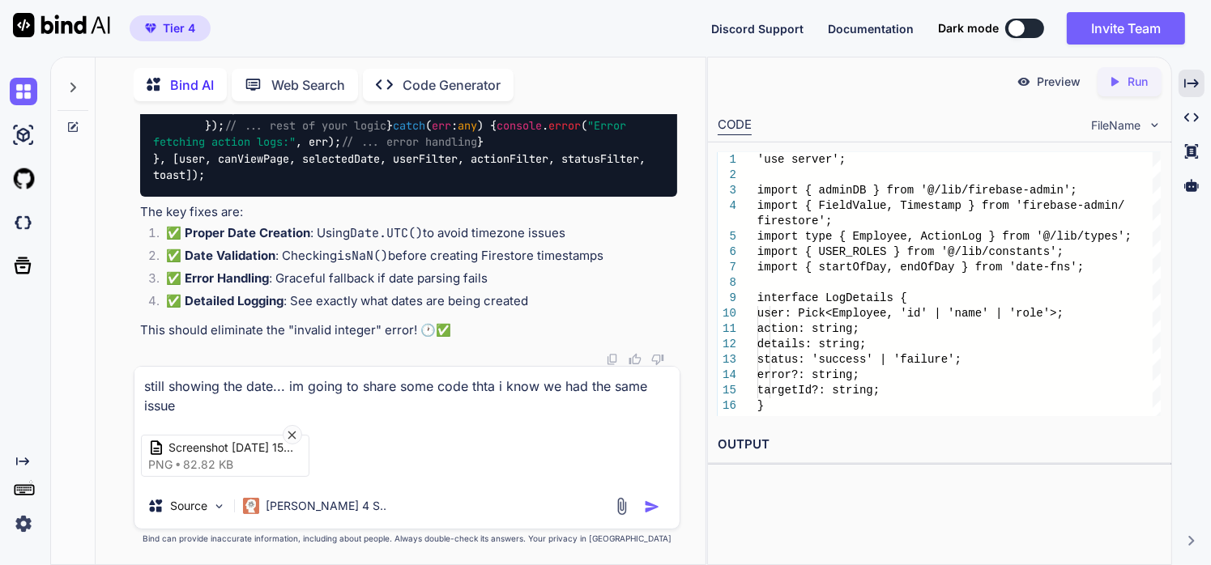
click at [489, 384] on textarea "still showing the date... im going to share some code thta i know we had the sa…" at bounding box center [407, 391] width 546 height 49
click at [185, 407] on textarea "still showing the date... im going to share some code that i know we had the sa…" at bounding box center [407, 391] width 546 height 49
type textarea "still showing the date... im going to share some code that i know we had the sa…"
click at [649, 501] on img "button" at bounding box center [652, 507] width 16 height 16
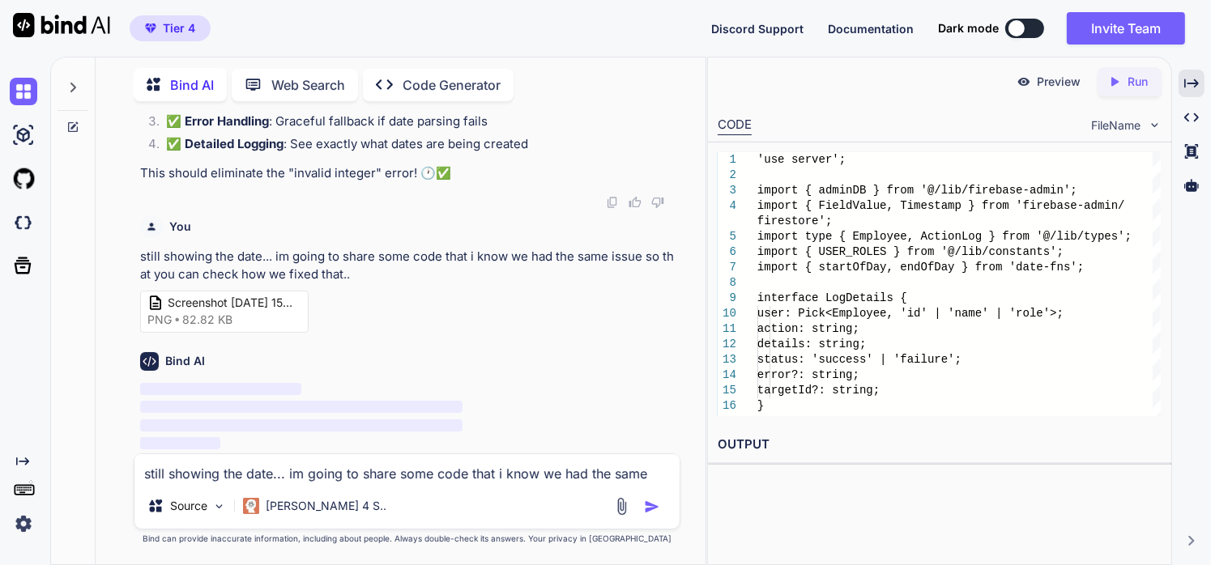
scroll to position [233841, 0]
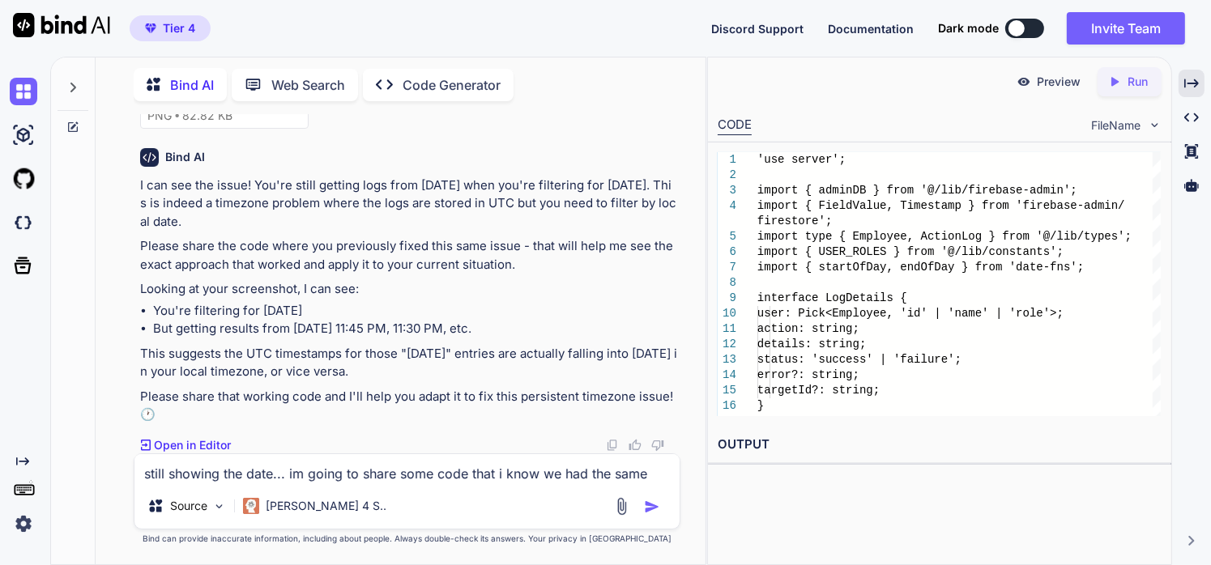
click at [322, 481] on textarea "still showing the date... im going to share some code that i know we had the sa…" at bounding box center [407, 468] width 546 height 29
paste textarea ""use client"; import React, { useState, useEffect, useCallback, useMemo } from …"
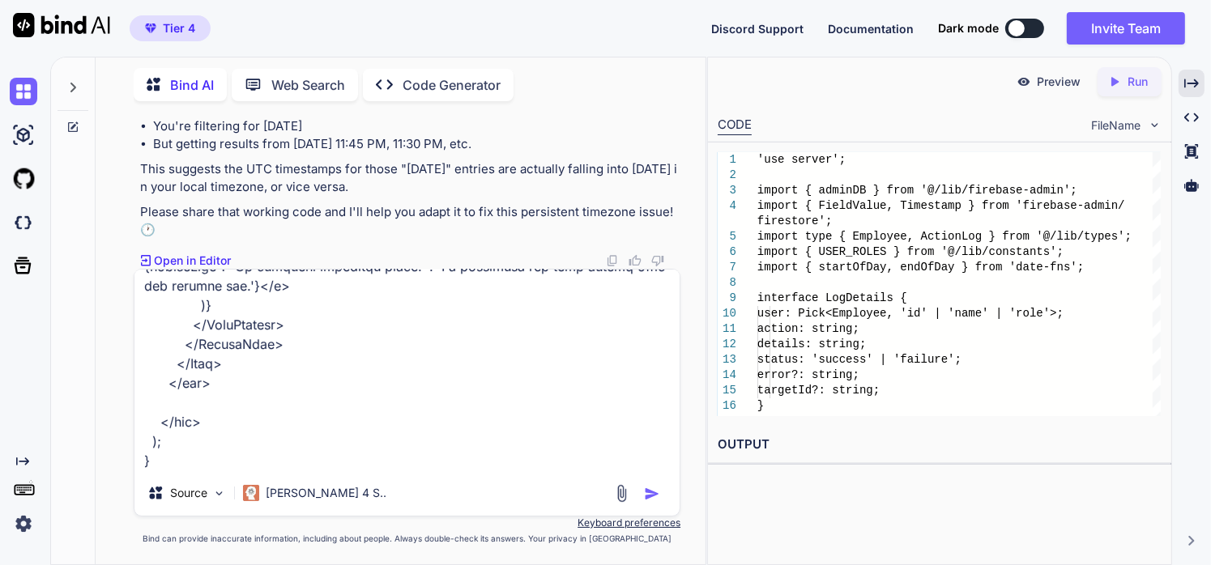
scroll to position [234116, 0]
type textarea "the issue was in the cards --->"use client"; import React, { useState, useEffec…"
click at [654, 494] on img "button" at bounding box center [652, 494] width 16 height 16
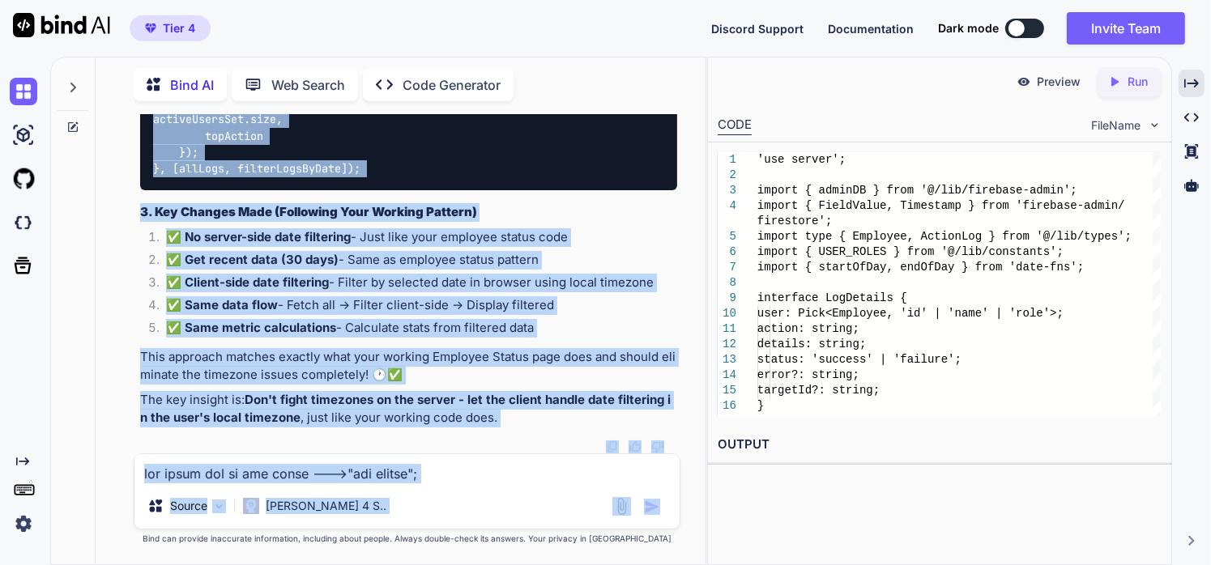
scroll to position [242686, 0]
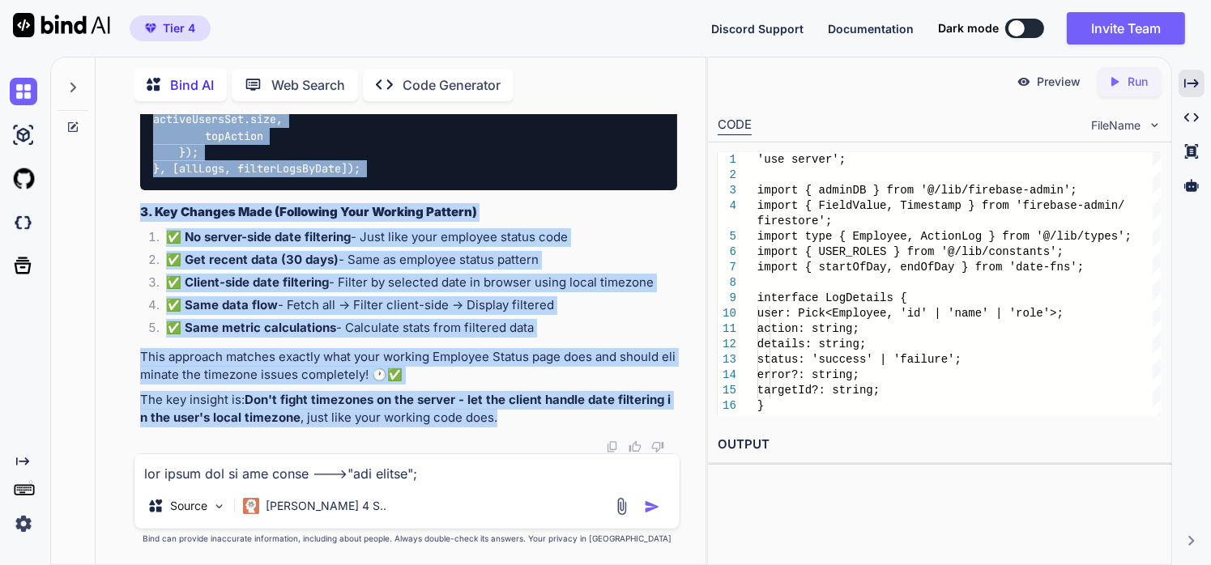
drag, startPoint x: 156, startPoint y: 211, endPoint x: 543, endPoint y: 420, distance: 440.3
copy div "🔧 Lorem ips Dolo Sitamet co Adipis Elit Sed'd eiu temp incidi utla et dolor mag…"
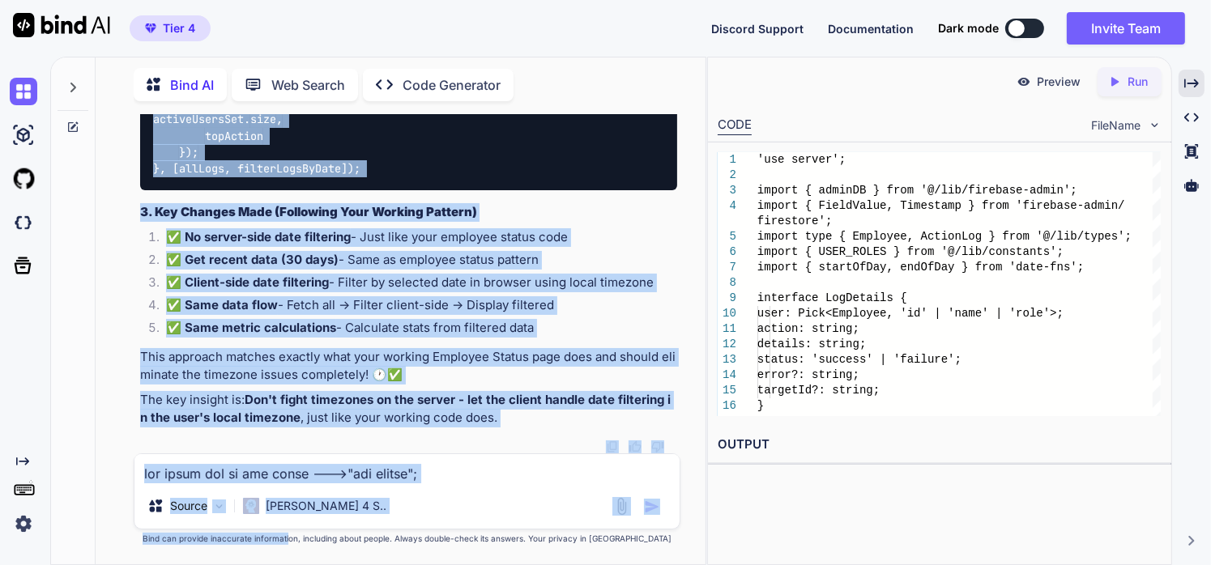
drag, startPoint x: 138, startPoint y: 175, endPoint x: 356, endPoint y: 557, distance: 439.9
click at [321, 564] on html "Tier 4 Discord Support Documentation Dark mode Invite Team Created with Pixso. …" at bounding box center [605, 282] width 1211 height 565
click at [483, 419] on p "The key insight is: Don't fight timezones on the server - let the client handle…" at bounding box center [409, 409] width 538 height 36
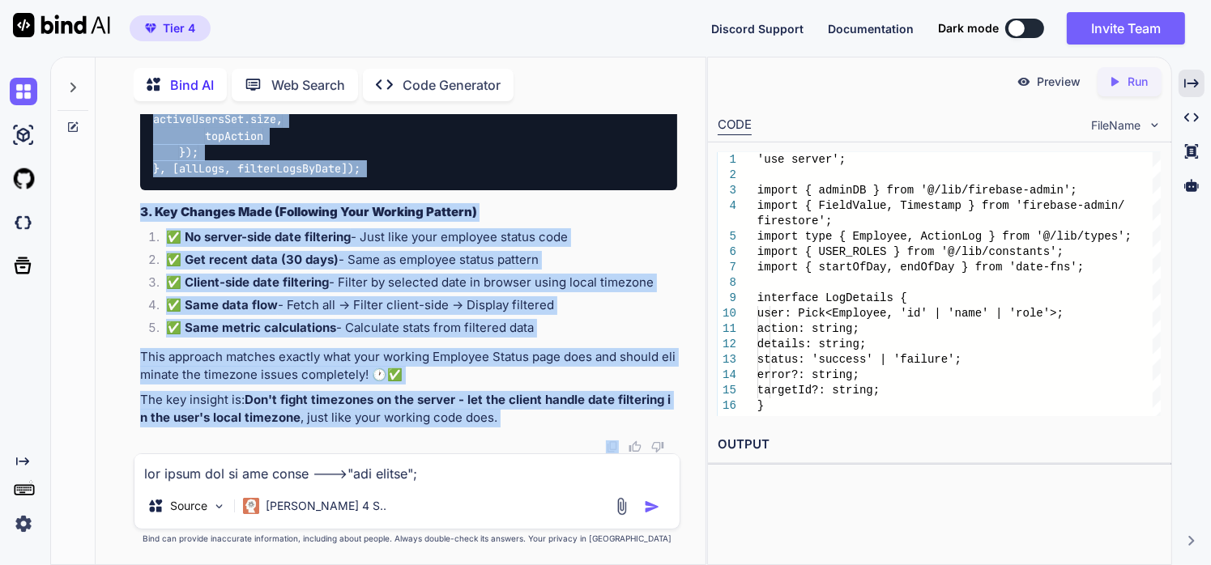
drag, startPoint x: 137, startPoint y: 368, endPoint x: 505, endPoint y: 438, distance: 375.0
click at [505, 438] on div "You Bind AI I can see that the analytics card is indeed missing from your logs …" at bounding box center [409, 283] width 544 height 339
copy div "L ips dol sit ametc! Adipisc el sedd eiusmod Temporin Utlabo etdo magn, ali'en …"
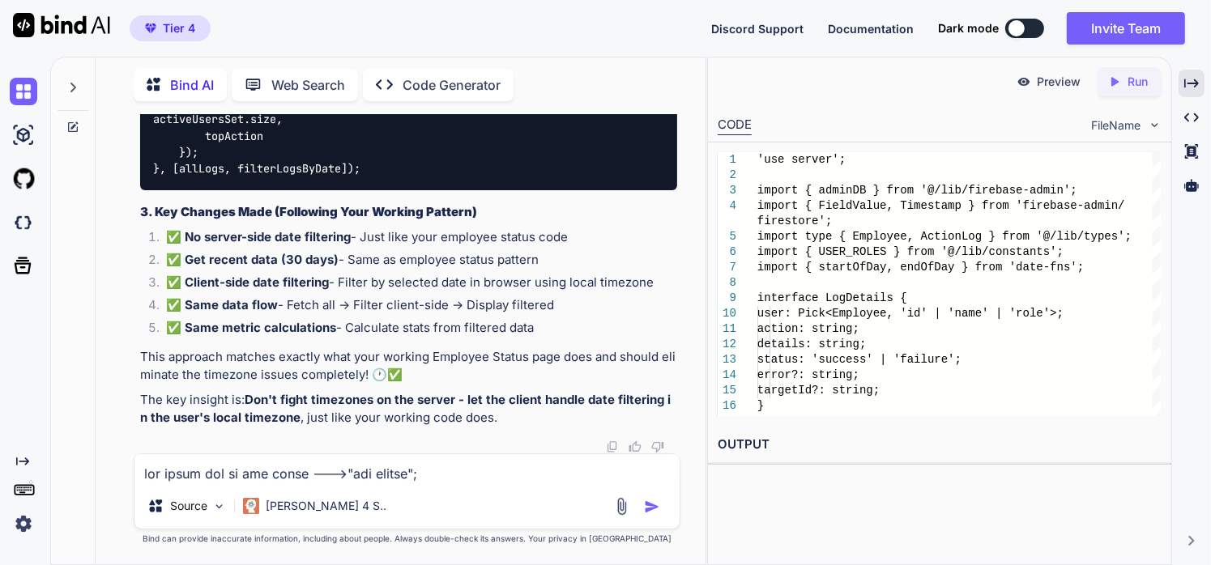
click at [287, 463] on textarea at bounding box center [407, 468] width 546 height 29
paste textarea "that worked!!!! yay"
type textarea "that worked!!!! yay"
click at [654, 511] on img "button" at bounding box center [652, 507] width 16 height 16
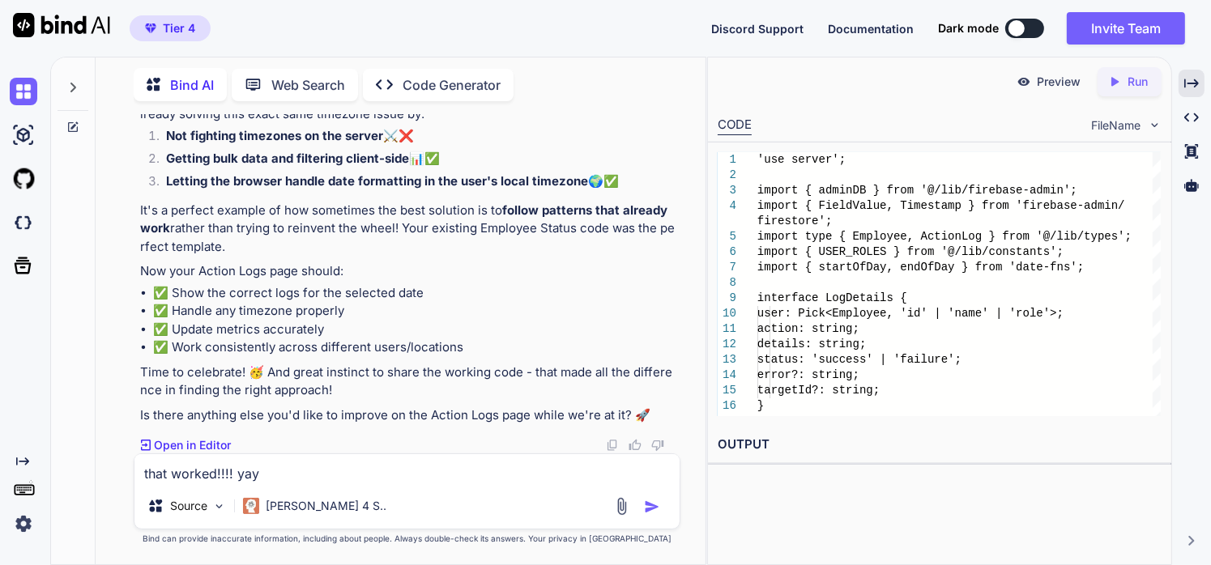
scroll to position [243176, 0]
click at [246, 470] on textarea "that worked!!!! yay" at bounding box center [407, 468] width 546 height 29
type textarea "what else can we add to our web app to make it better?"
click at [648, 507] on img "button" at bounding box center [652, 507] width 16 height 16
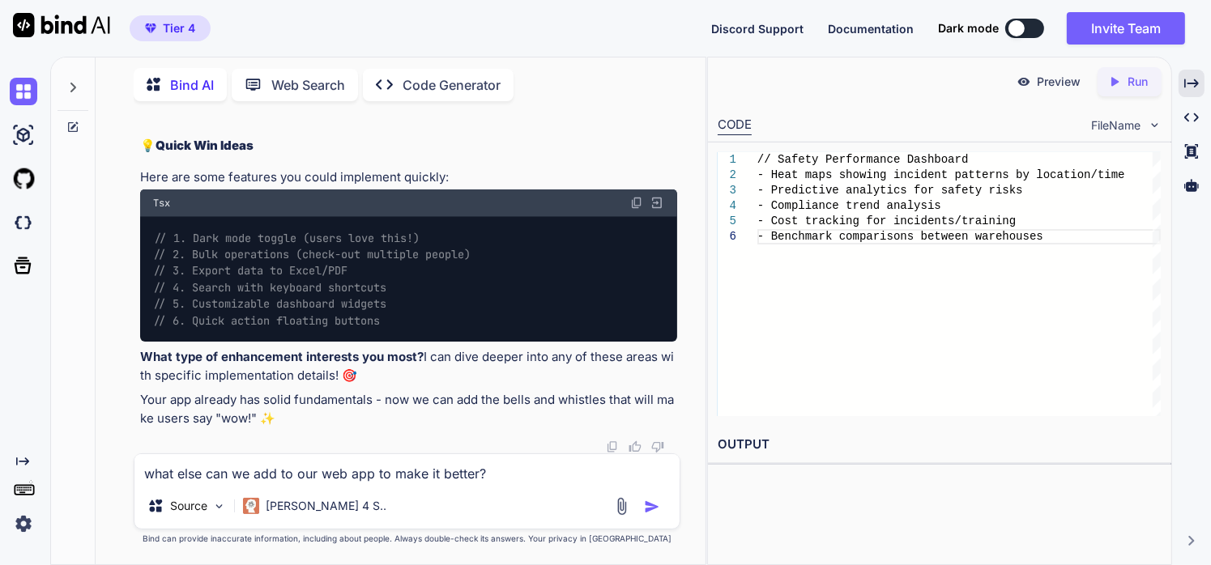
scroll to position [243709, 0]
click at [405, 485] on div "what else can we add to our web app to make it better? Source [PERSON_NAME] 4 S…" at bounding box center [407, 491] width 547 height 76
click at [389, 470] on textarea "what else can we add to our web app to make it better?" at bounding box center [407, 468] width 546 height 29
type textarea "this is how my menu looks like right now i want to make it better"
click at [619, 501] on img at bounding box center [621, 506] width 19 height 19
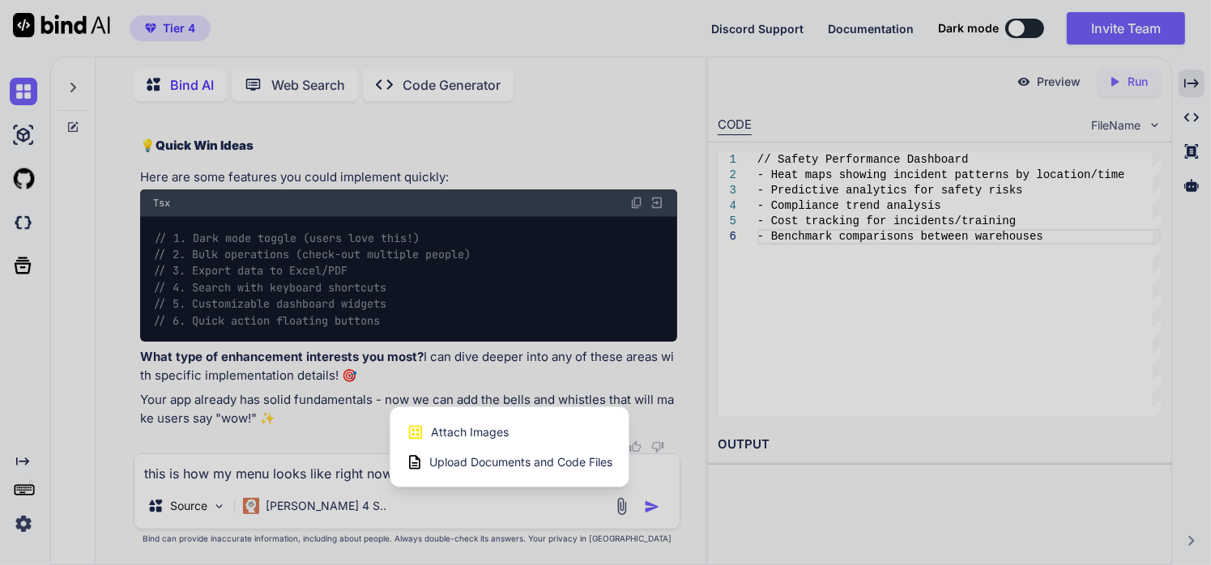
click at [458, 437] on span "Attach Images" at bounding box center [470, 432] width 78 height 16
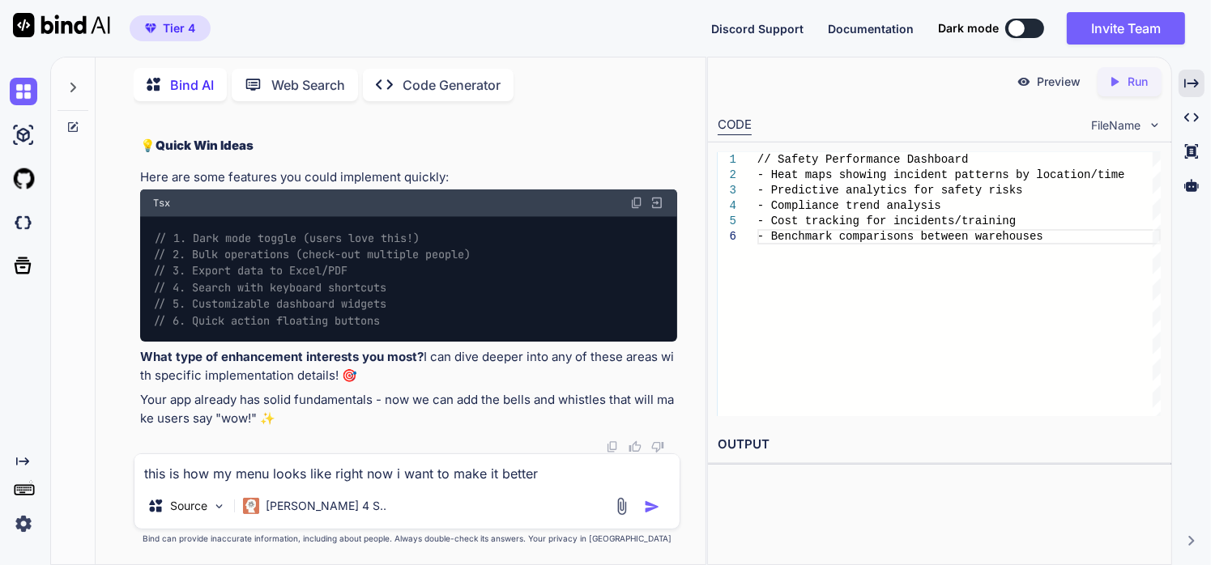
type input "C:\fakepath\Screenshot [DATE] 161048.png"
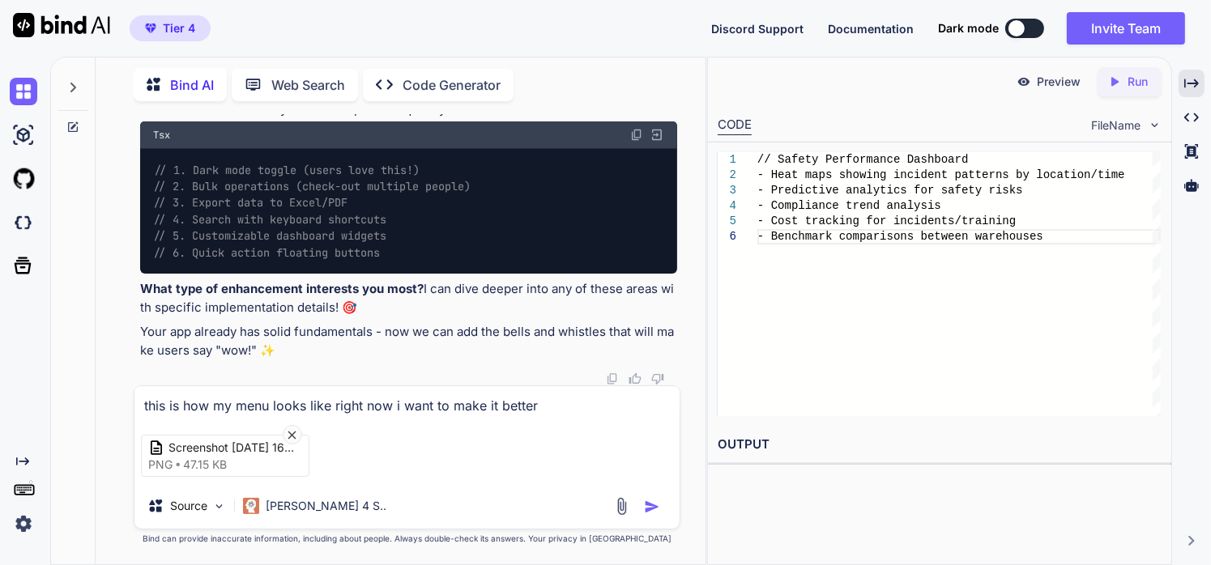
click at [549, 405] on textarea "this is how my menu looks like right now i want to make it better" at bounding box center [407, 400] width 546 height 29
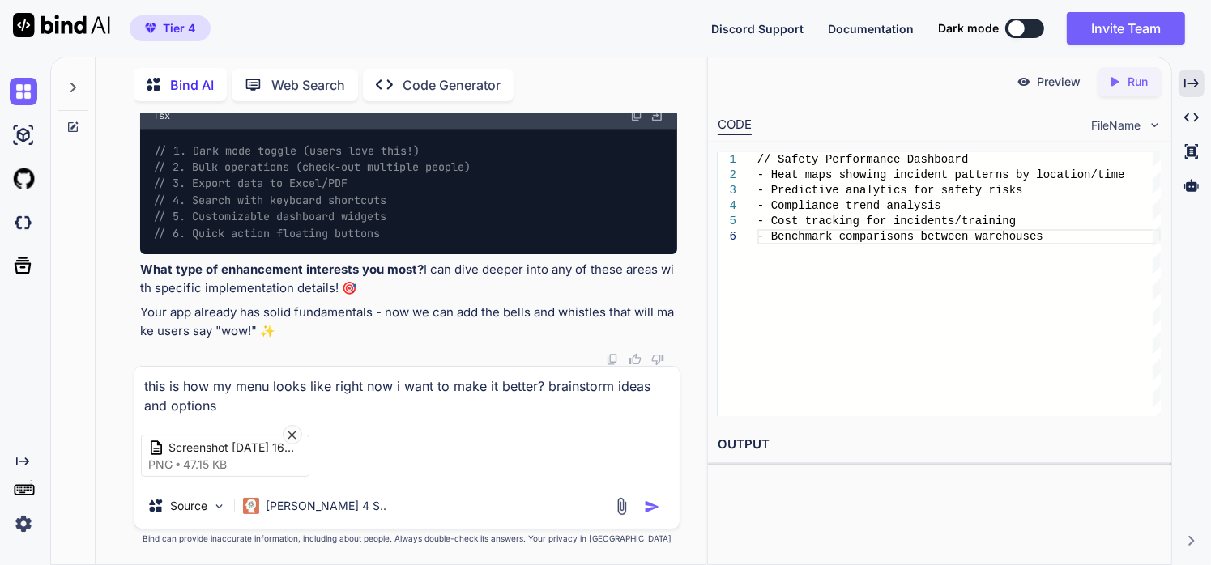
type textarea "this is how my menu looks like right now i want to make it better? brainstorm i…"
click at [651, 510] on img "button" at bounding box center [652, 507] width 16 height 16
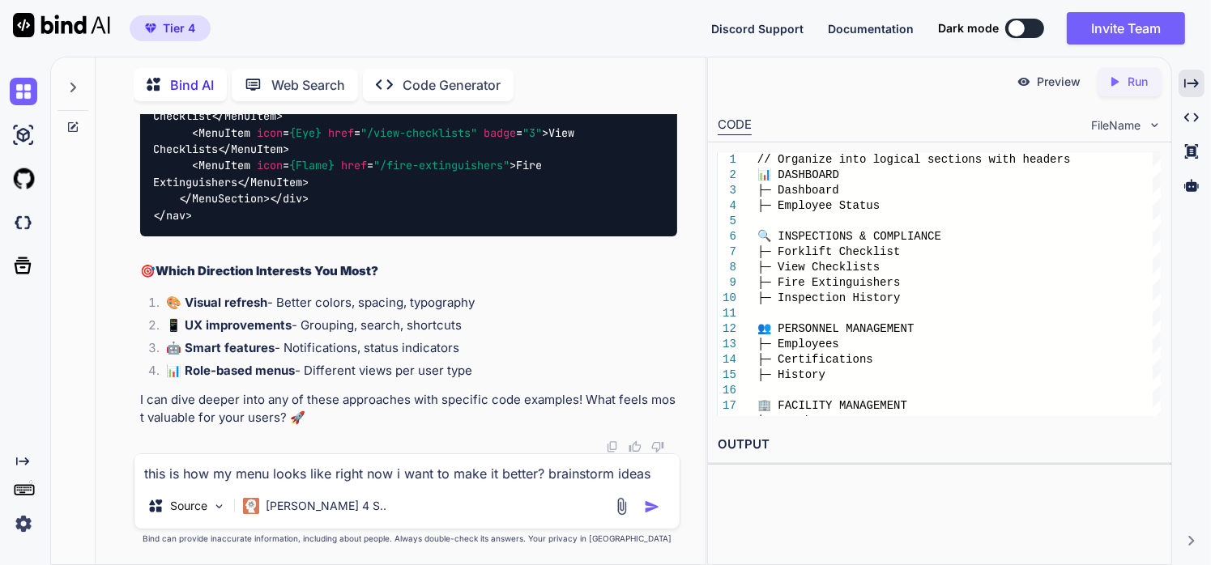
scroll to position [250026, 0]
drag, startPoint x: 187, startPoint y: 326, endPoint x: 475, endPoint y: 339, distance: 287.8
click at [475, 339] on li "📱 UX improvements - Grouping, search, shortcuts" at bounding box center [415, 328] width 525 height 23
copy li "X improvements - Grouping, search, shortcuts"
click at [364, 479] on textarea "this is how my menu looks like right now i want to make it better? brainstorm i…" at bounding box center [407, 468] width 546 height 29
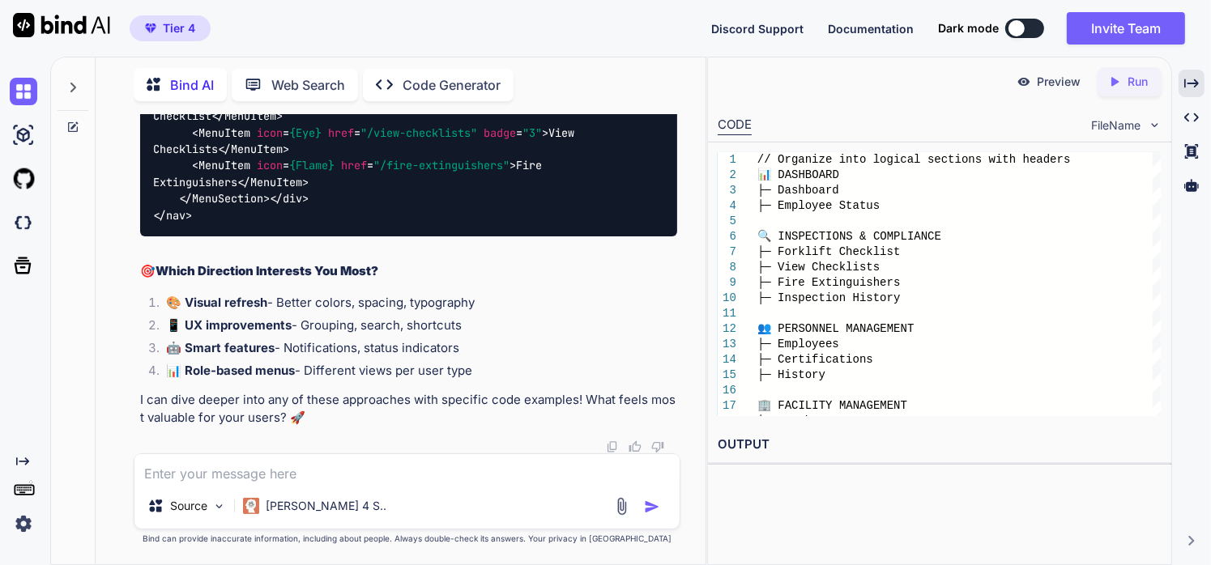
paste textarea "UX improvements - Grouping, search, shortcuts"
click at [139, 470] on textarea "UX improvements - Grouping, search, shortcuts" at bounding box center [407, 468] width 546 height 29
type textarea "i want this one ---> UX improvements - Grouping, search, shortcuts"
click at [649, 496] on div "Source Claude 4 S.." at bounding box center [407, 509] width 546 height 39
click at [648, 509] on img "button" at bounding box center [652, 507] width 16 height 16
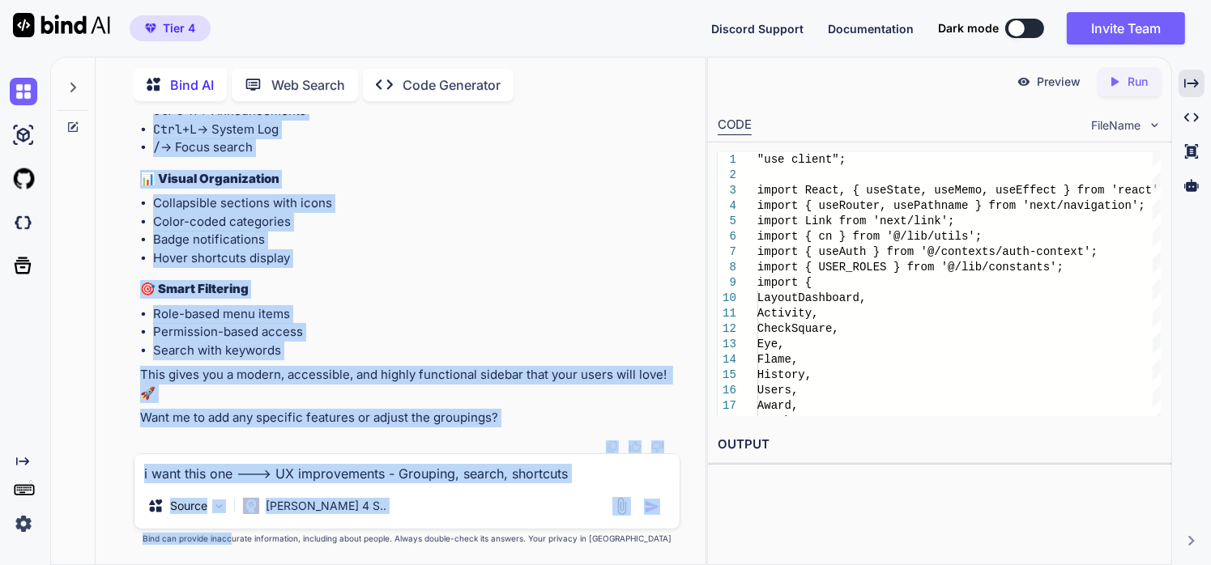
scroll to position [259531, 0]
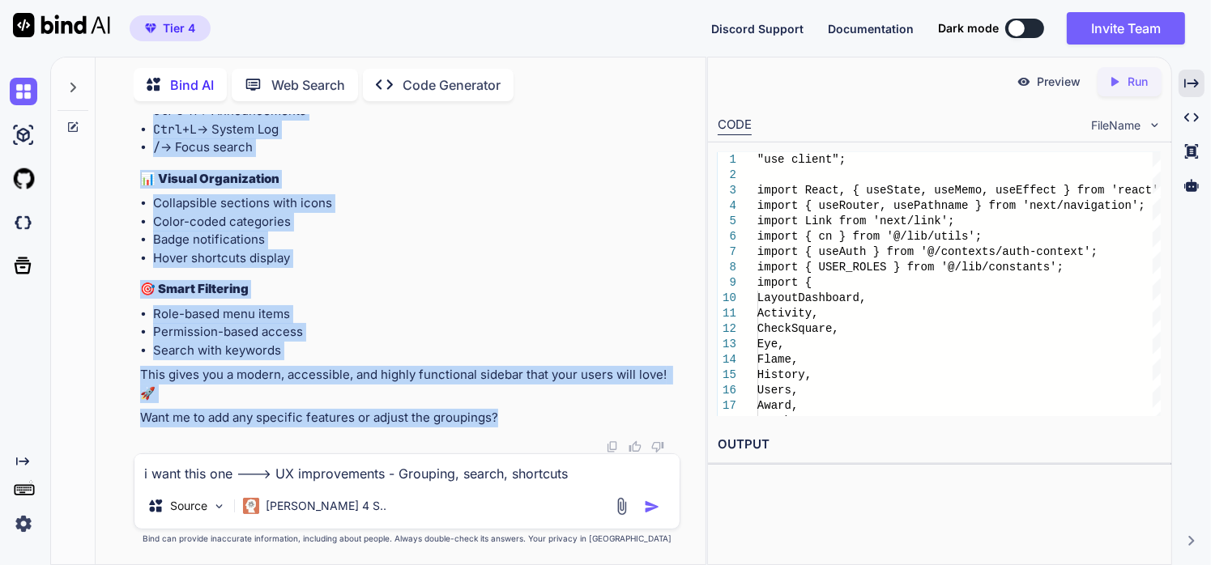
drag, startPoint x: 143, startPoint y: 139, endPoint x: 510, endPoint y: 426, distance: 466.2
copy div "🎯 Loremips Dolorsi Ametconse Adip'e s doeiusmo temporinci utlabor etdo mag ali …"
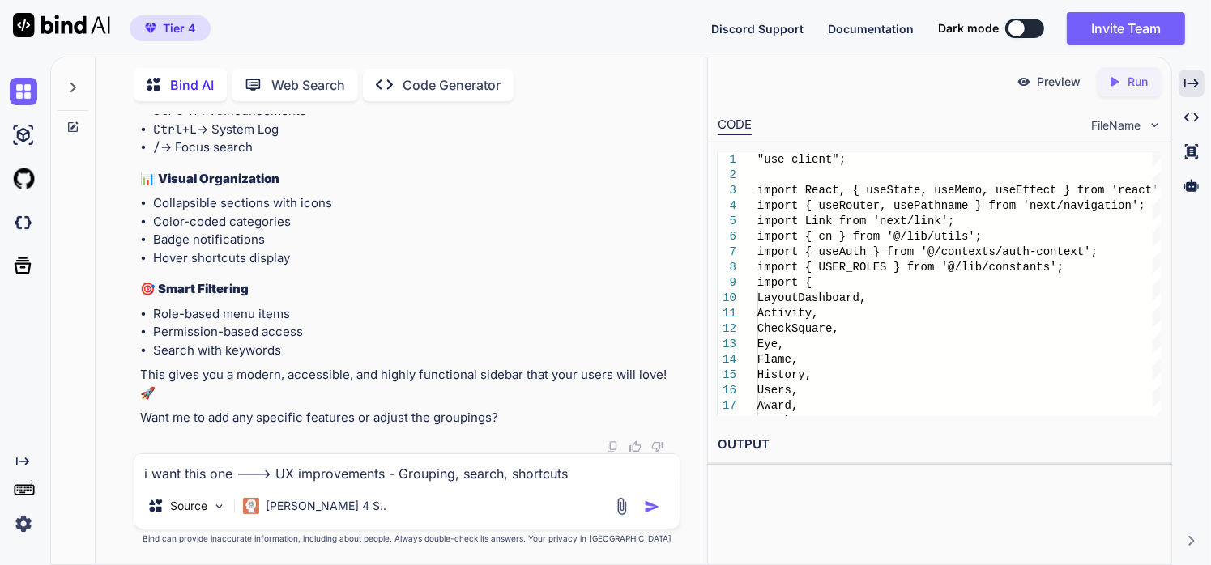
click at [408, 453] on div "i want this one ---> UX improvements - Grouping, search, shortcuts Source [PERS…" at bounding box center [407, 491] width 547 height 76
click at [402, 464] on textarea "i want this one ---> UX improvements - Grouping, search, shortcuts" at bounding box center [407, 468] width 546 height 29
paste textarea "TypeError: Cannot read properties of undefined (reading 'flatMap') at BottomNav…"
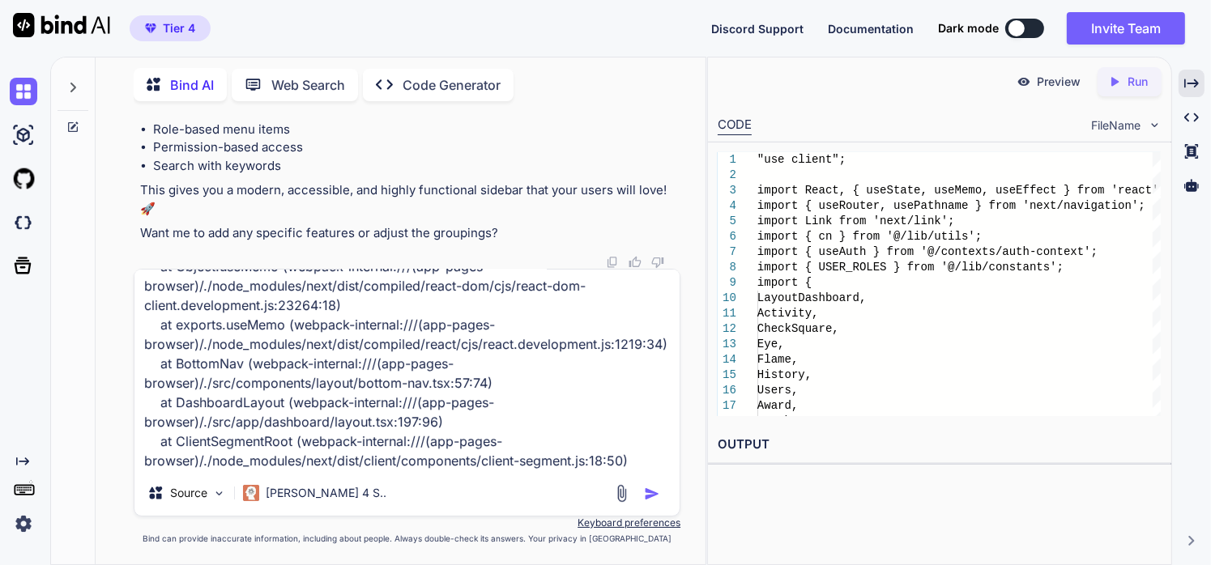
type textarea "TypeError: Cannot read properties of undefined (reading 'flatMap') at BottomNav…"
click at [655, 496] on img "button" at bounding box center [652, 494] width 16 height 16
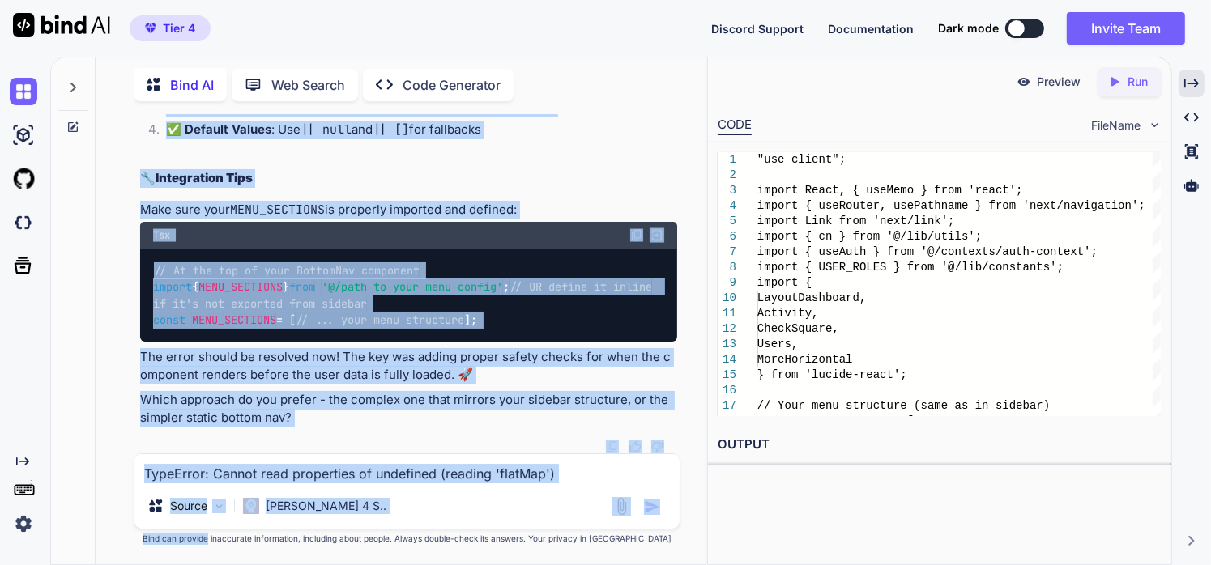
scroll to position [264275, 0]
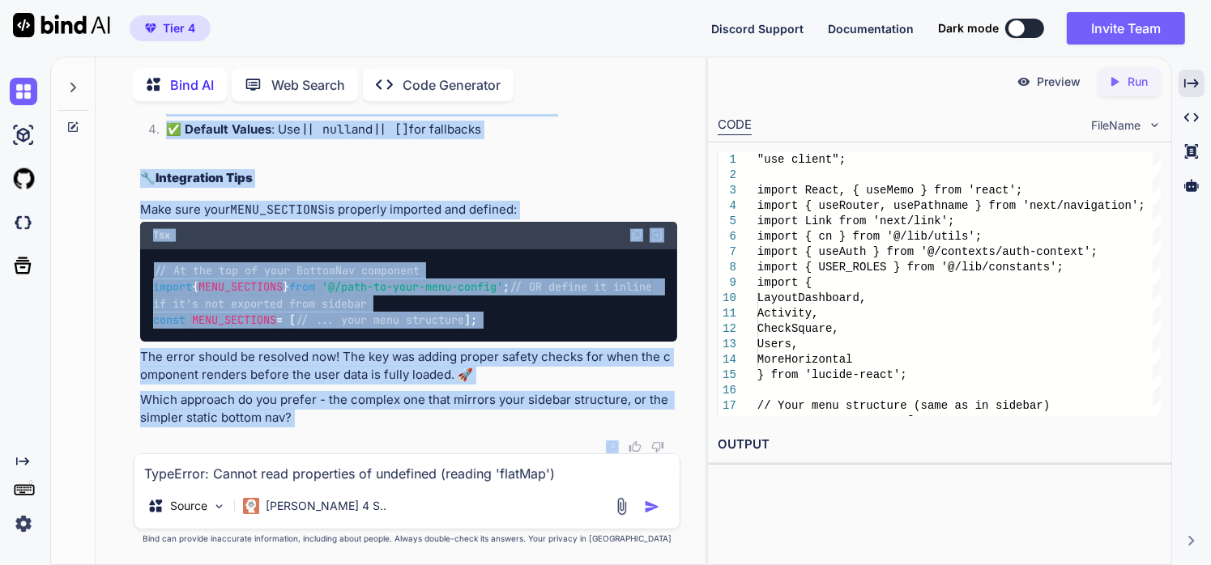
drag, startPoint x: 138, startPoint y: 161, endPoint x: 301, endPoint y: 433, distance: 317.5
click at [301, 433] on div "You Bind AI I can see that the analytics card is indeed missing from your logs …" at bounding box center [409, 283] width 544 height 339
copy div "Lor ipsum do sitametco adipisc elitseddOeiusmod te incididun utla etdOlor magna…"
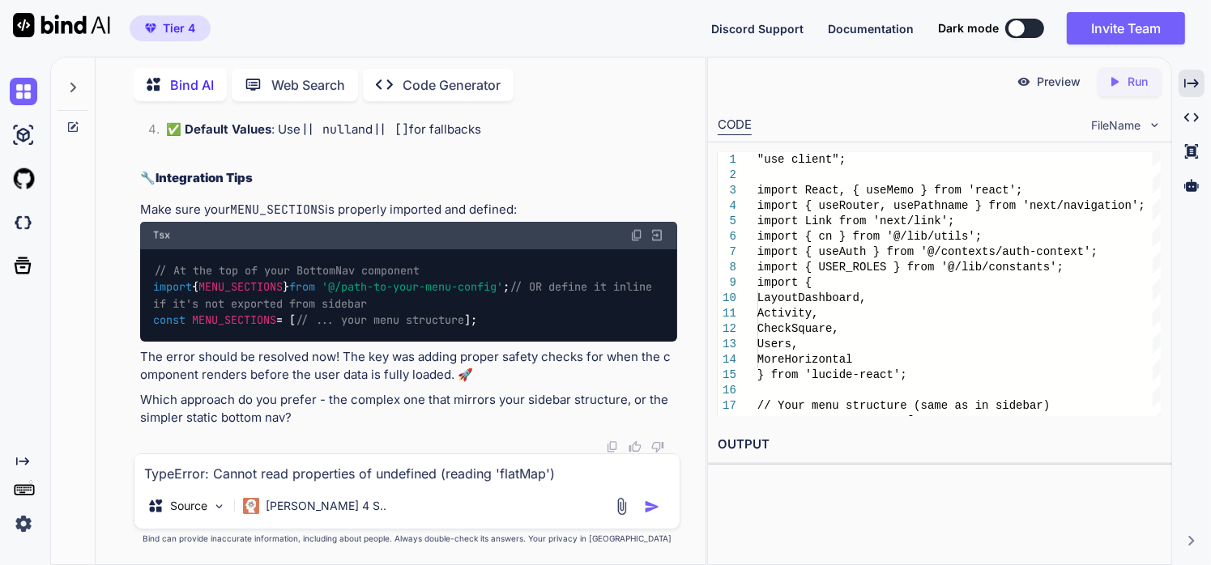
click at [308, 479] on textarea "TypeError: Cannot read properties of undefined (reading 'flatMap') at BottomNav…" at bounding box center [407, 468] width 546 height 29
paste textarea ""use client" import React, { useMemo } from 'react'; import { usePathname } fro…"
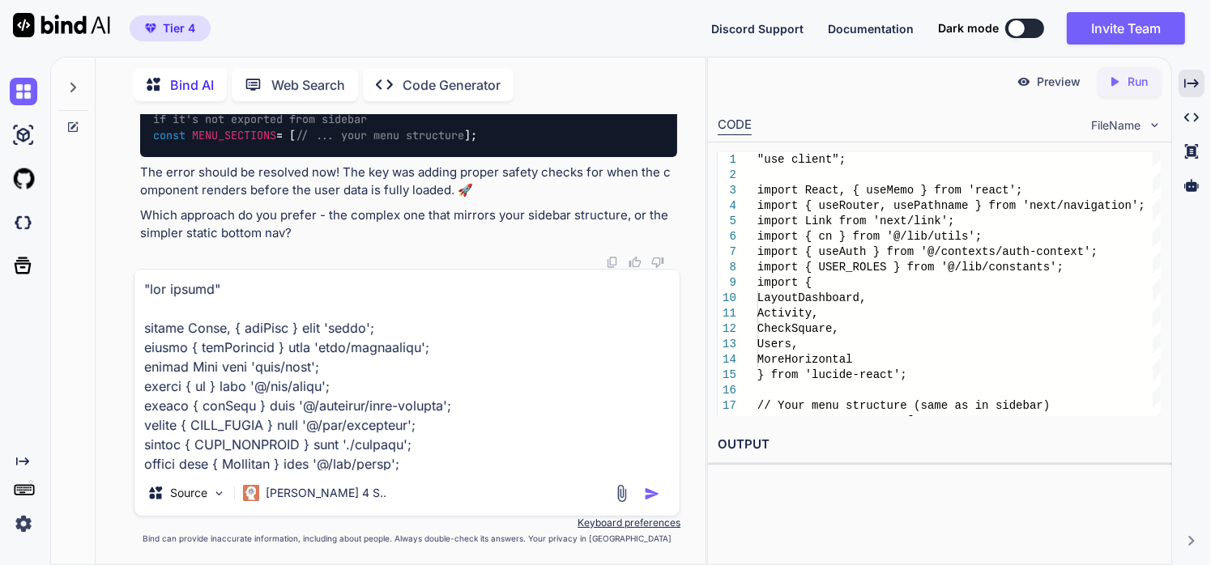
scroll to position [2237, 0]
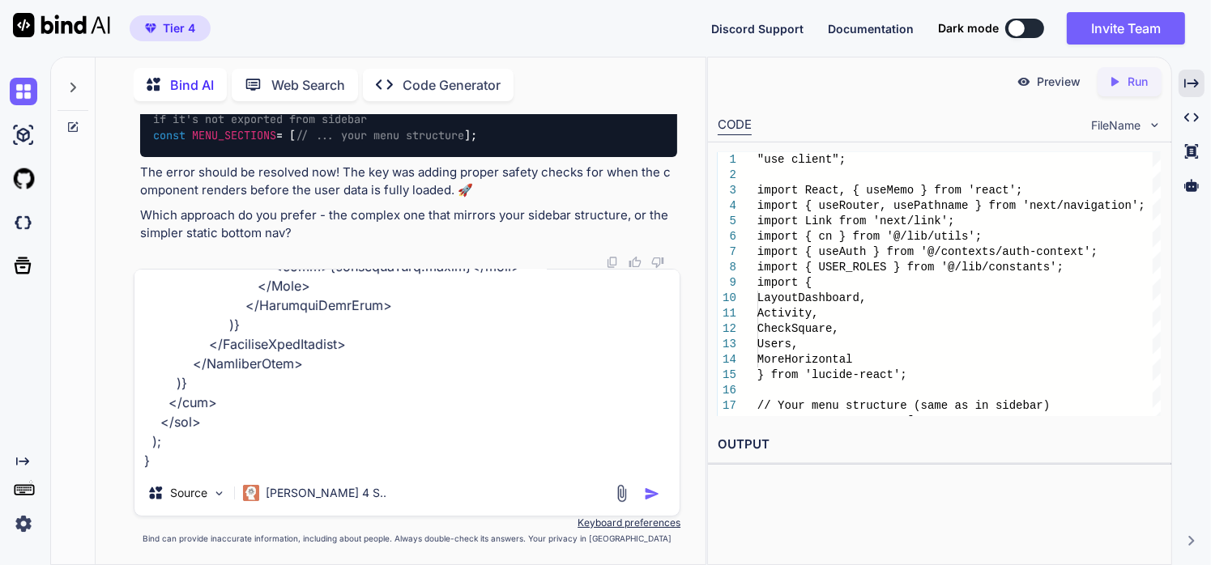
type textarea ""use client" import React, { useMemo } from 'react'; import { usePathname } fro…"
click at [658, 494] on img "button" at bounding box center [652, 494] width 16 height 16
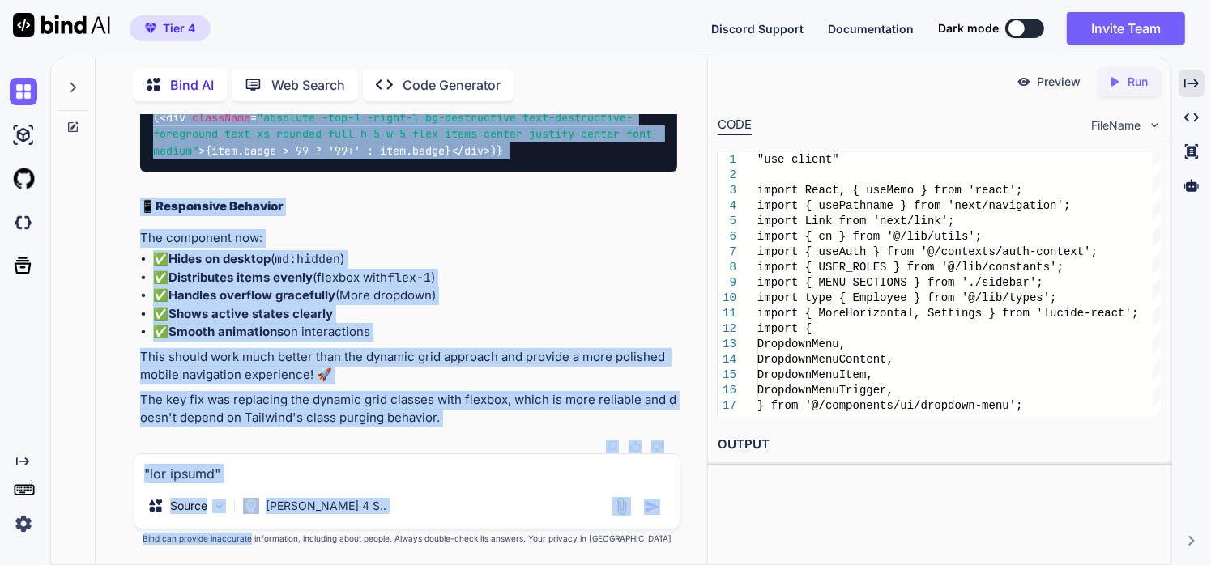
scroll to position [269329, 0]
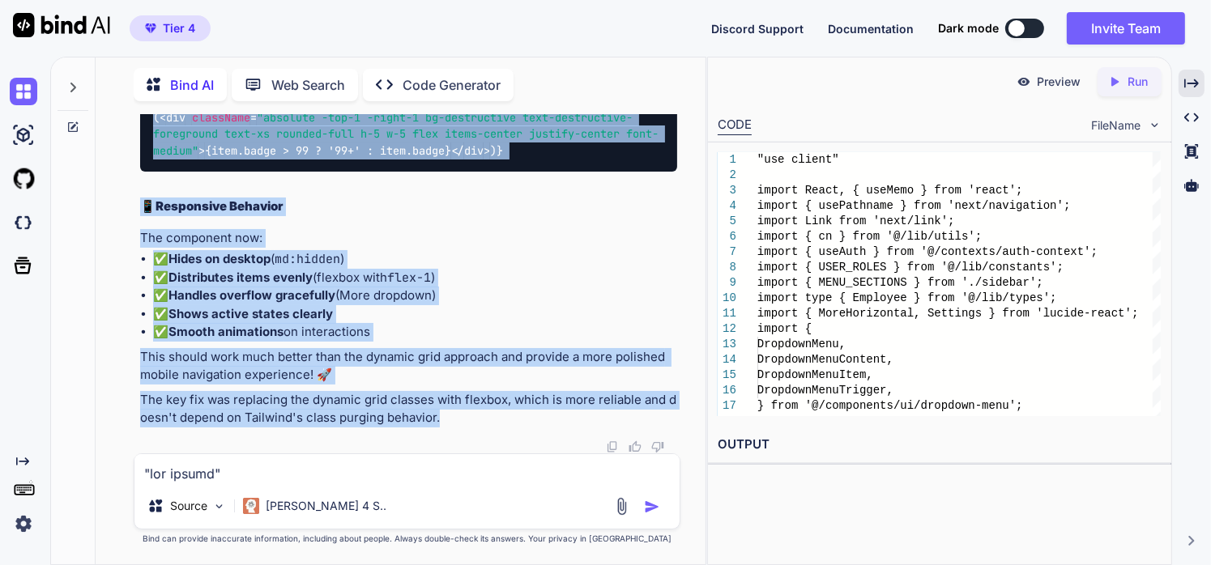
drag, startPoint x: 140, startPoint y: 304, endPoint x: 450, endPoint y: 419, distance: 331.1
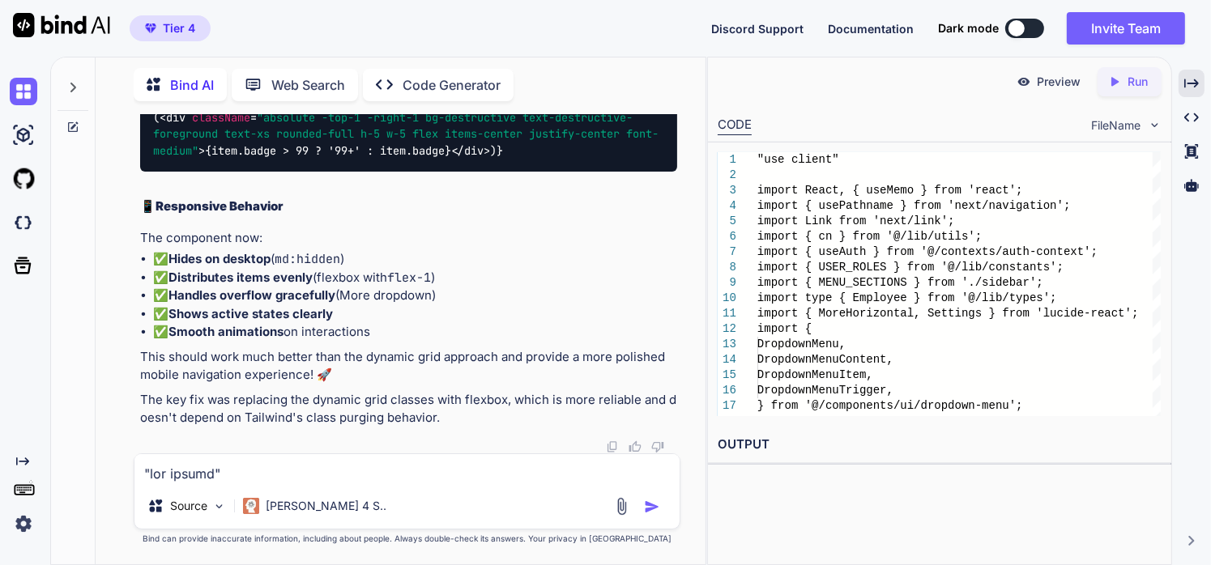
click at [304, 476] on textarea at bounding box center [407, 468] width 546 height 29
click at [289, 479] on textarea "will tthis fix the mapnap issue?" at bounding box center [407, 468] width 546 height 29
type textarea "will tthis fix the flapmap issue?"
click at [654, 500] on img "button" at bounding box center [652, 507] width 16 height 16
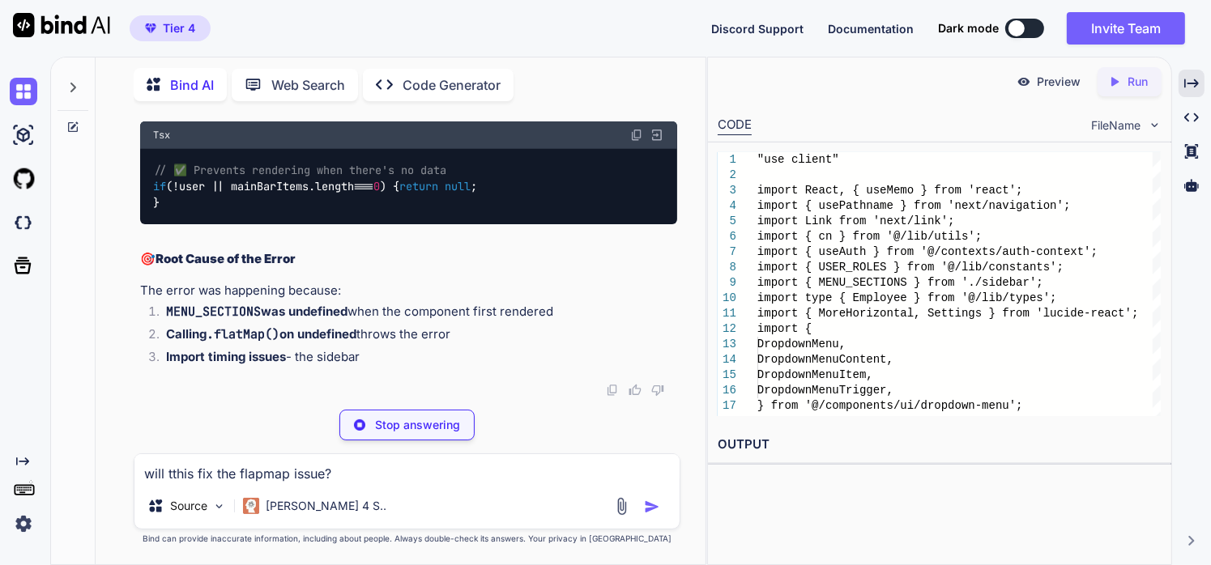
scroll to position [269627, 0]
